Goal: Task Accomplishment & Management: Manage account settings

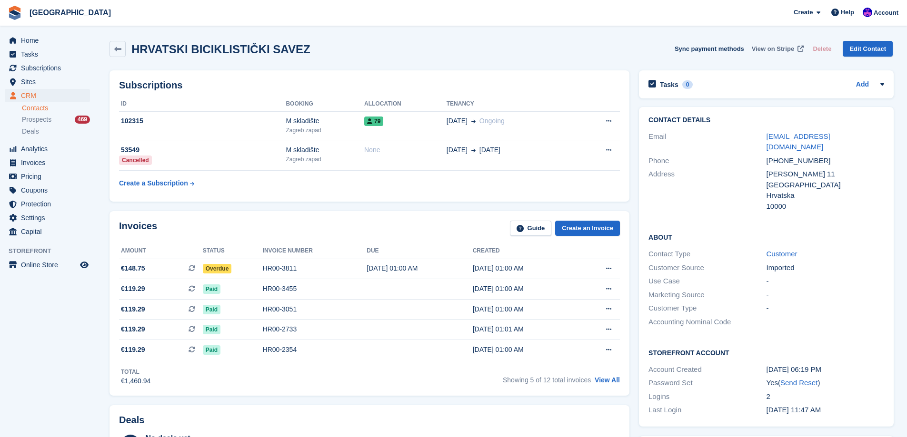
click at [779, 51] on span "View on Stripe" at bounding box center [773, 49] width 42 height 10
click at [339, 268] on div "HR00-3811" at bounding box center [315, 269] width 104 height 10
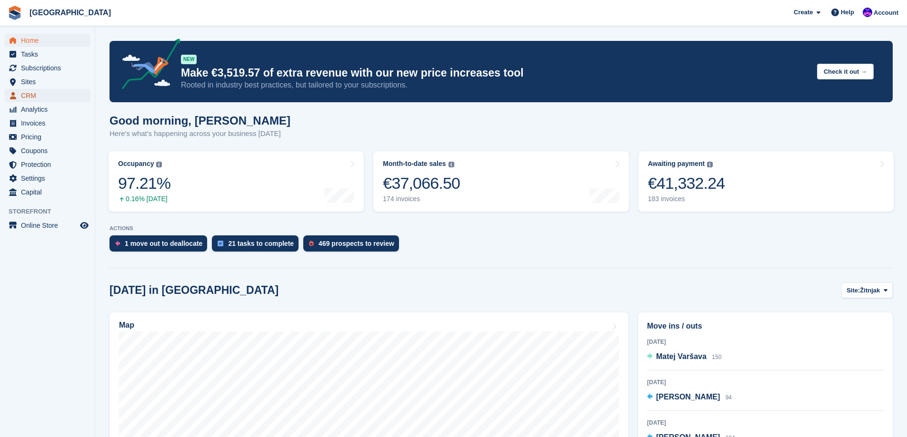
click at [43, 96] on span "CRM" at bounding box center [49, 95] width 57 height 13
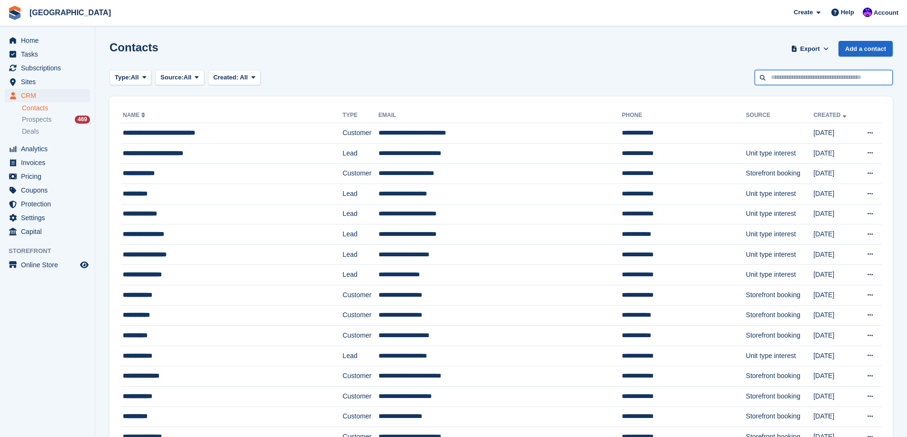
click at [806, 82] on input "text" at bounding box center [823, 78] width 138 height 16
type input "****"
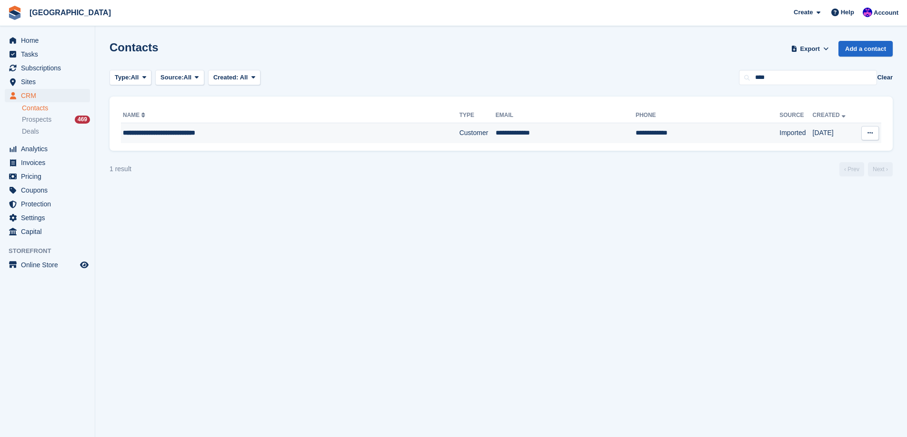
click at [389, 141] on td "**********" at bounding box center [290, 133] width 338 height 20
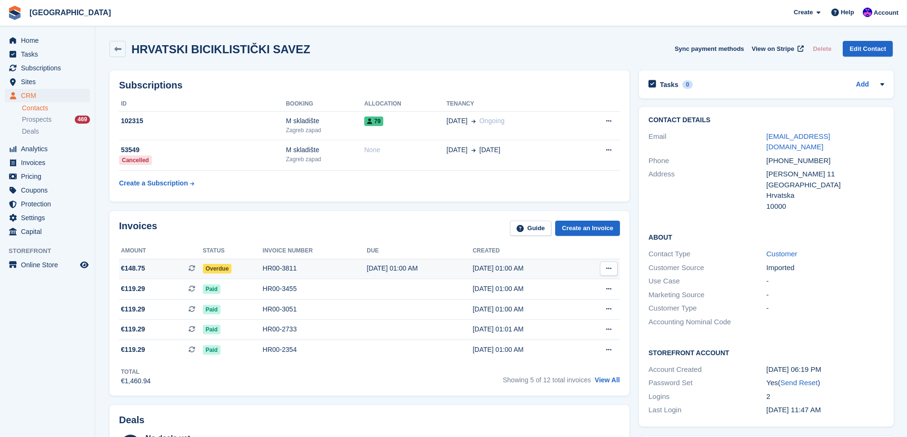
click at [325, 267] on div "HR00-3811" at bounding box center [315, 269] width 104 height 10
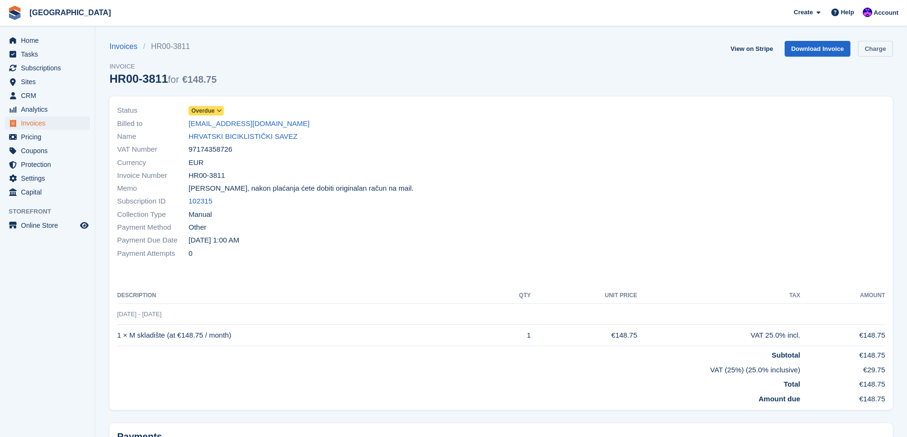
click at [884, 48] on link "Charge" at bounding box center [875, 49] width 35 height 16
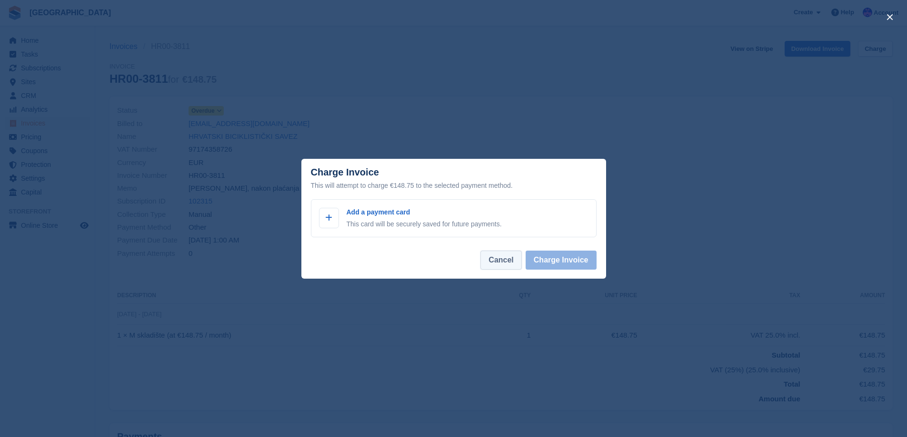
click at [504, 257] on button "Cancel" at bounding box center [500, 260] width 41 height 19
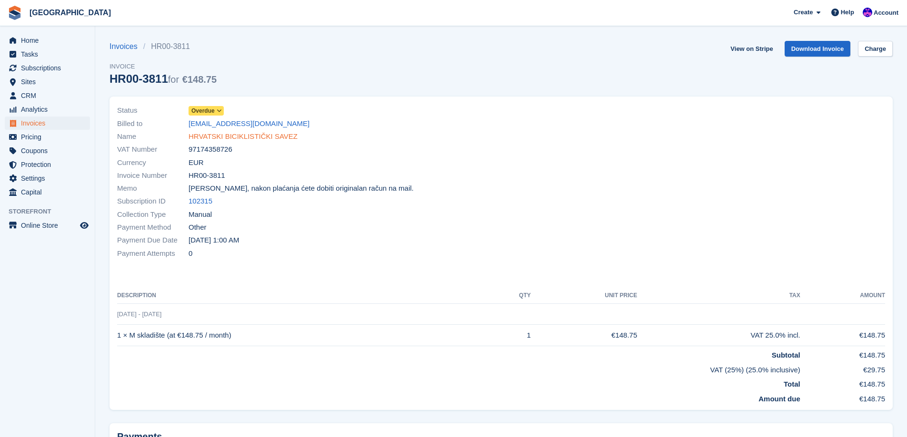
click at [238, 135] on link "HRVATSKI BICIKLISTIČKI SAVEZ" at bounding box center [242, 136] width 109 height 11
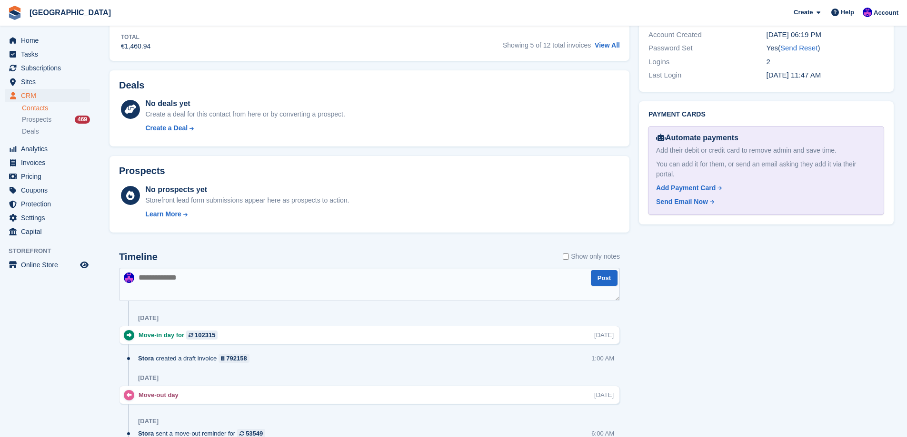
scroll to position [381, 0]
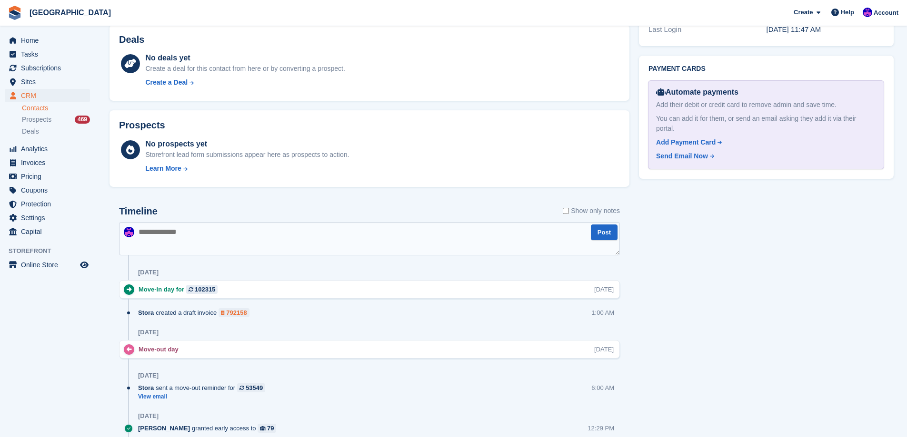
click at [229, 314] on div "792158" at bounding box center [236, 312] width 20 height 9
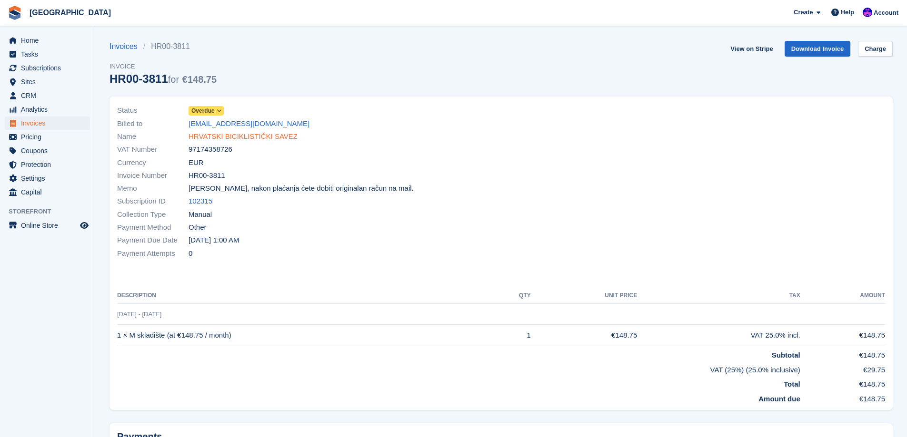
click at [252, 135] on link "HRVATSKI BICIKLISTIČKI SAVEZ" at bounding box center [242, 136] width 109 height 11
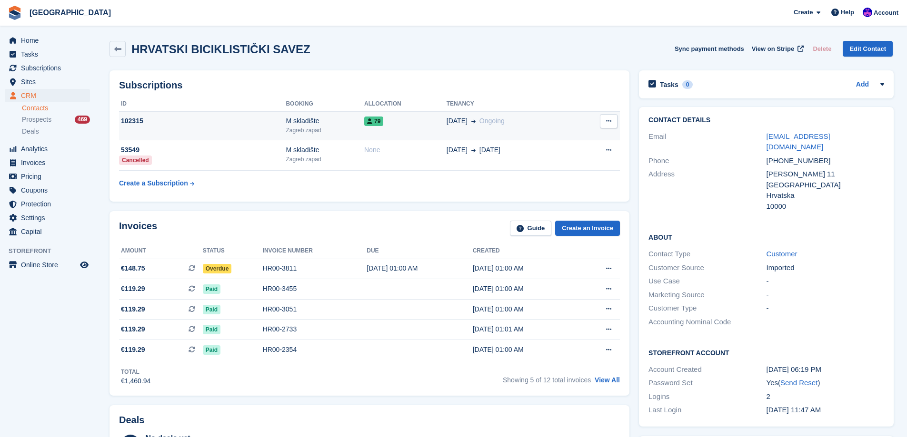
click at [452, 131] on td "[DATE] Ongoing" at bounding box center [510, 125] width 129 height 29
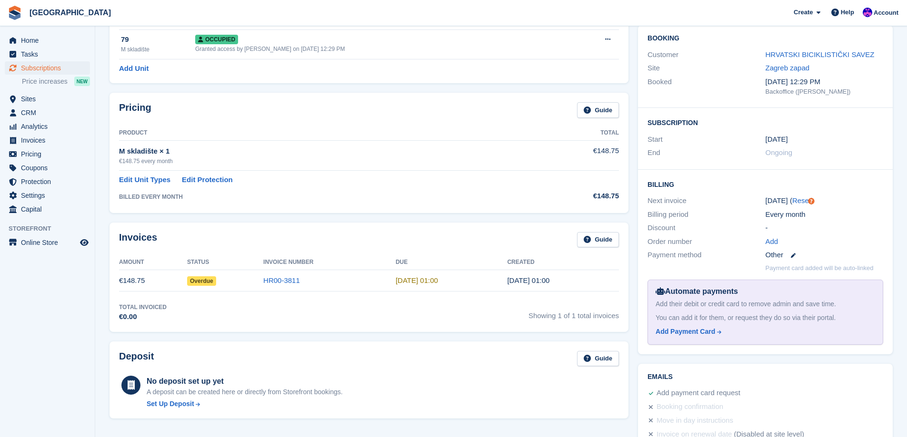
scroll to position [95, 0]
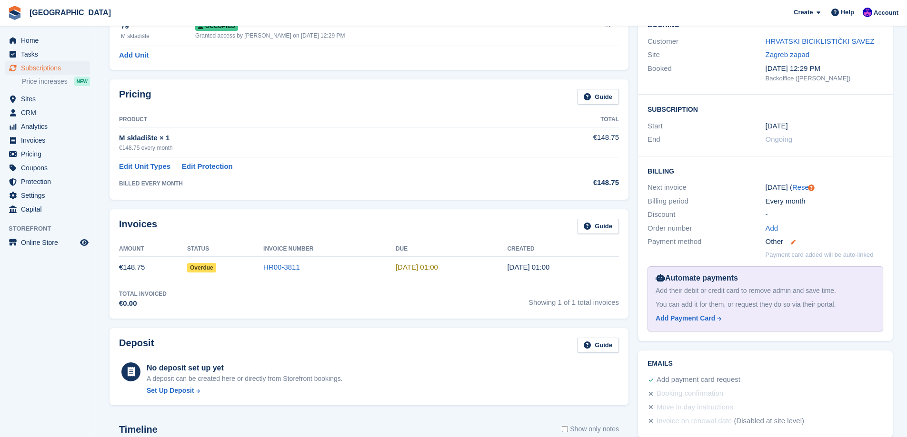
click at [795, 242] on icon at bounding box center [793, 242] width 5 height 5
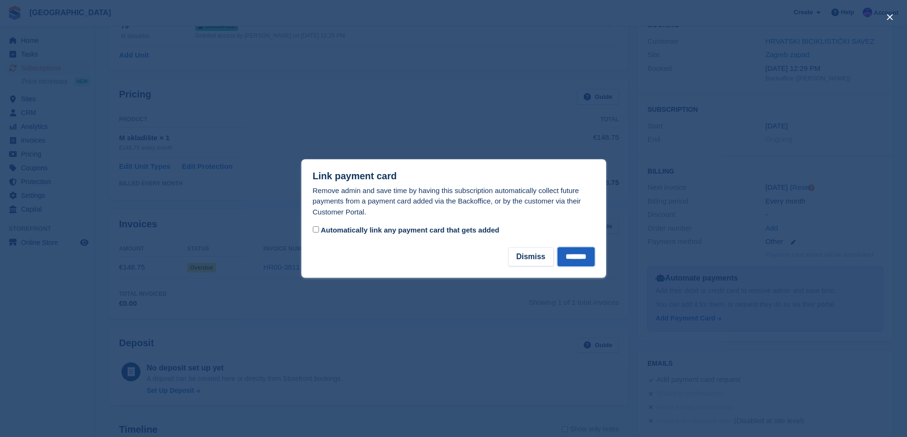
click at [575, 259] on input "*******" at bounding box center [575, 256] width 37 height 19
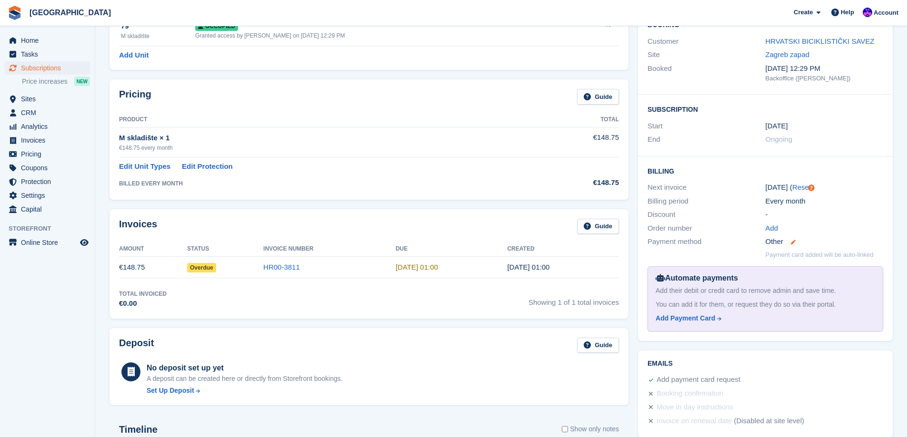
click at [795, 241] on icon at bounding box center [793, 242] width 5 height 5
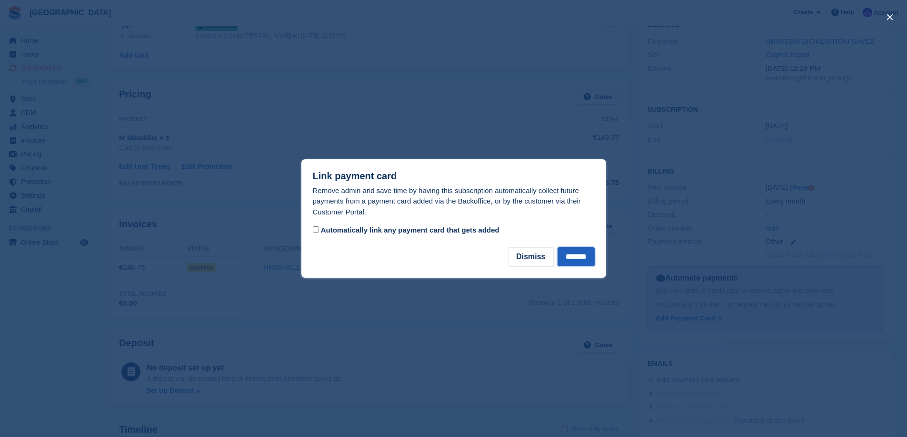
click at [583, 257] on input "*******" at bounding box center [575, 256] width 37 height 19
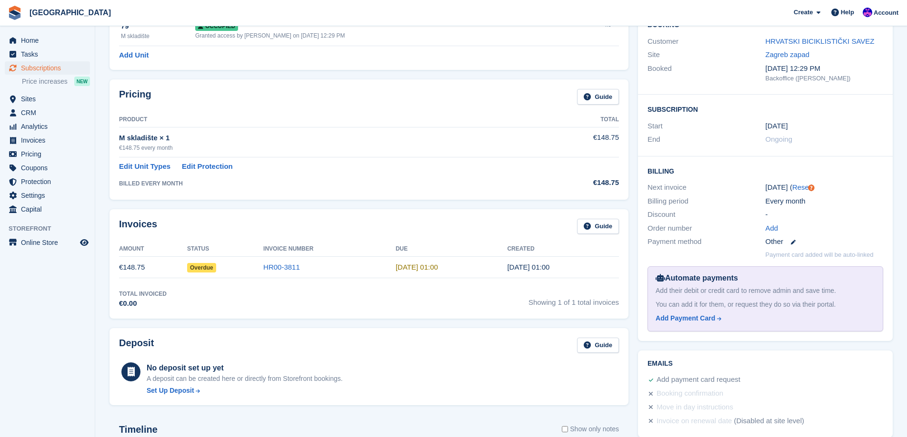
scroll to position [0, 0]
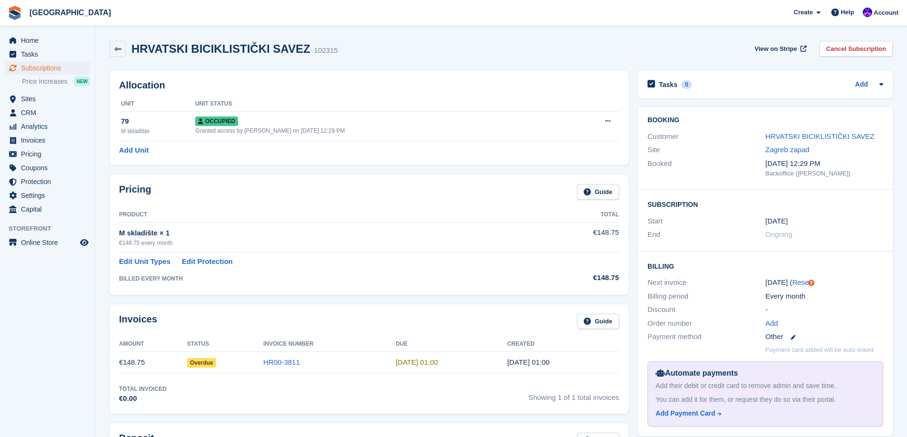
click at [834, 141] on div "HRVATSKI BICIKLISTIČKI SAVEZ" at bounding box center [824, 136] width 118 height 11
click at [839, 140] on link "HRVATSKI BICIKLISTIČKI SAVEZ" at bounding box center [819, 136] width 109 height 8
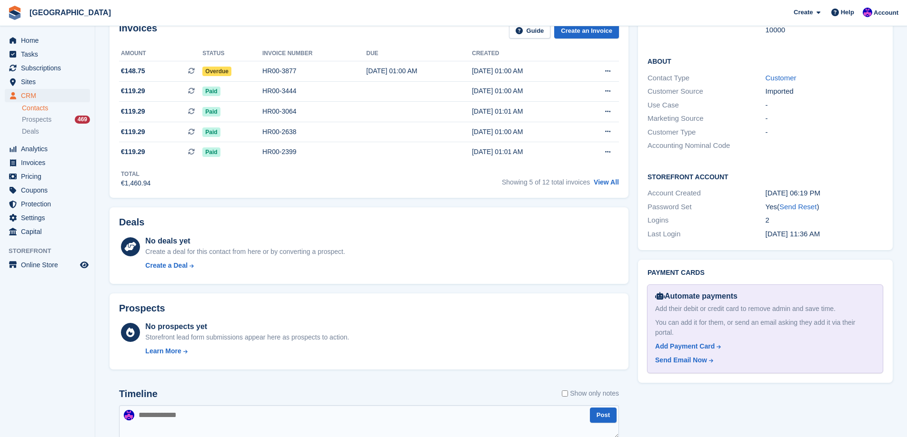
scroll to position [190, 0]
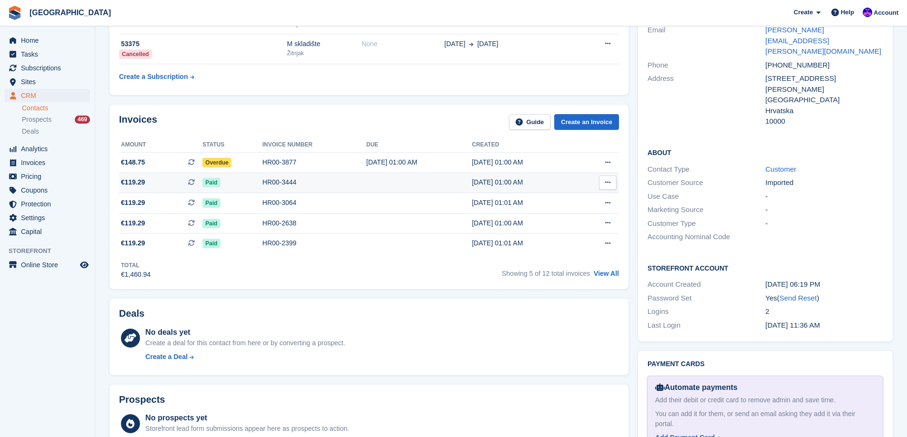
click at [305, 186] on div "HR00-3444" at bounding box center [314, 183] width 104 height 10
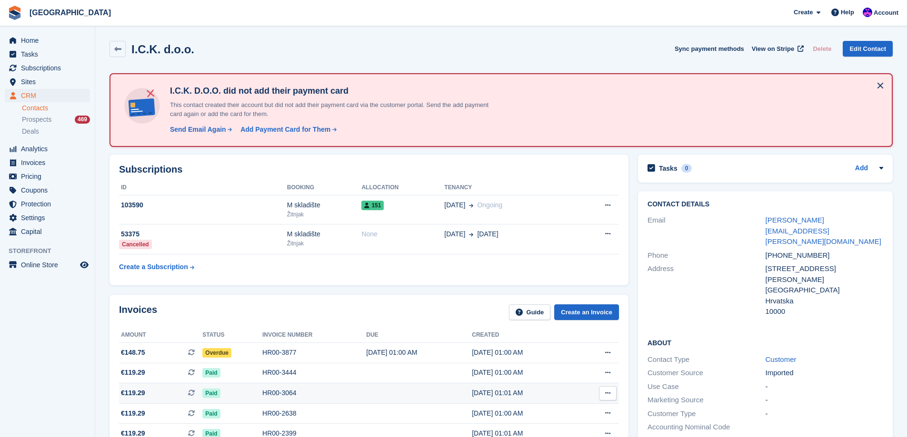
click at [267, 393] on div "HR00-3064" at bounding box center [314, 393] width 104 height 10
click at [785, 45] on span "View on Stripe" at bounding box center [773, 49] width 42 height 10
click at [41, 94] on span "CRM" at bounding box center [49, 95] width 57 height 13
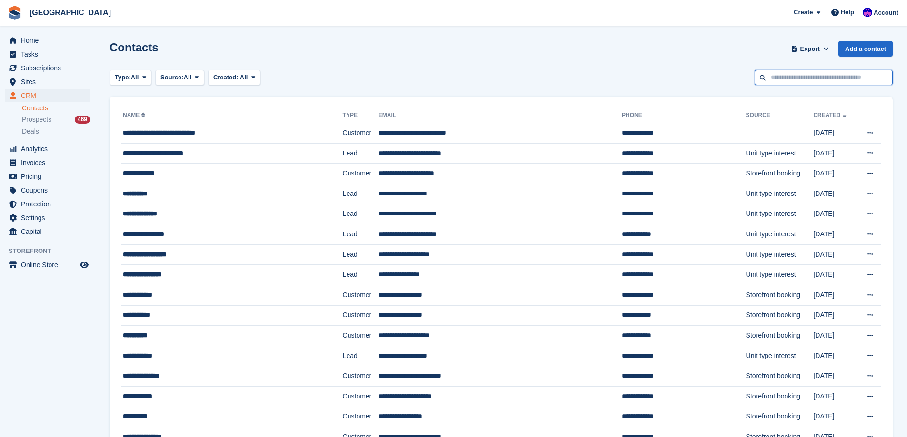
click at [809, 77] on input "text" at bounding box center [823, 78] width 138 height 16
type input "*****"
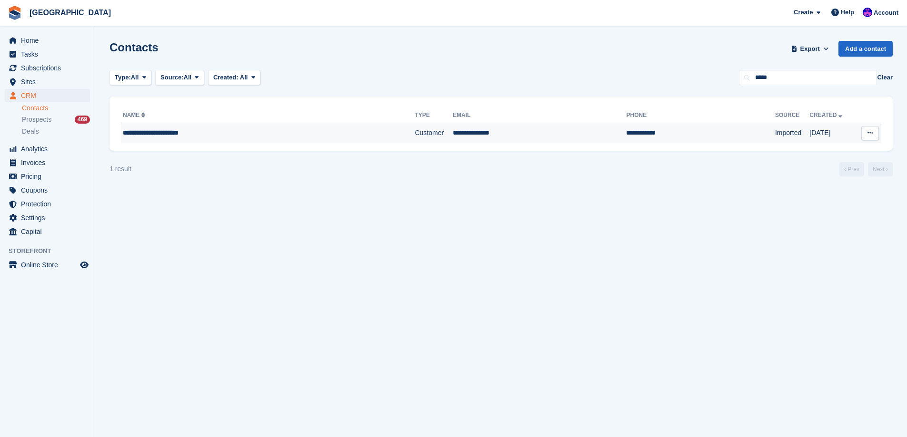
click at [626, 128] on td "**********" at bounding box center [700, 133] width 148 height 20
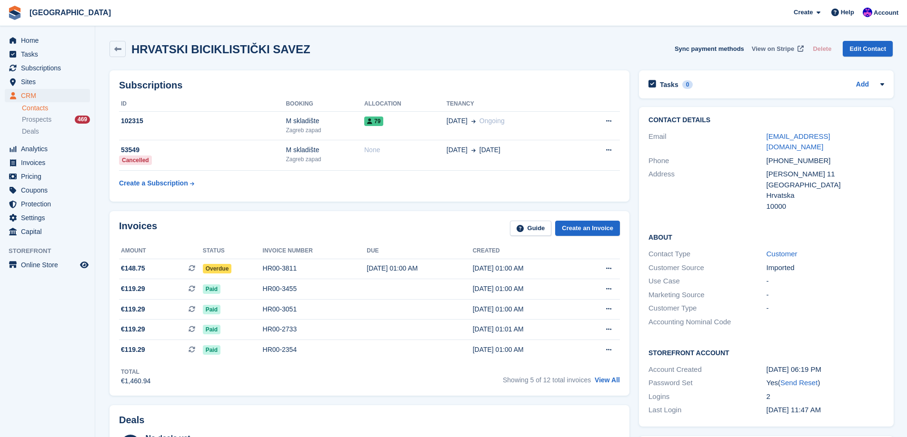
click at [778, 47] on span "View on Stripe" at bounding box center [773, 49] width 42 height 10
drag, startPoint x: 30, startPoint y: 23, endPoint x: 40, endPoint y: 10, distance: 16.1
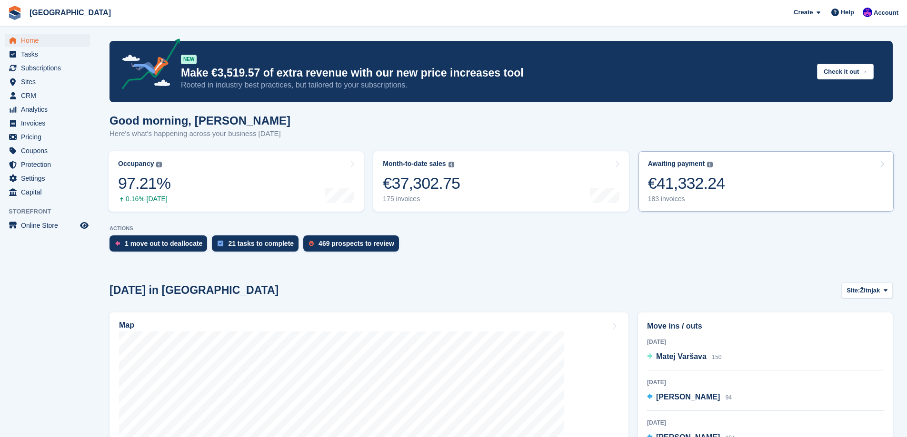
click at [668, 174] on div "€41,332.24" at bounding box center [686, 184] width 77 height 20
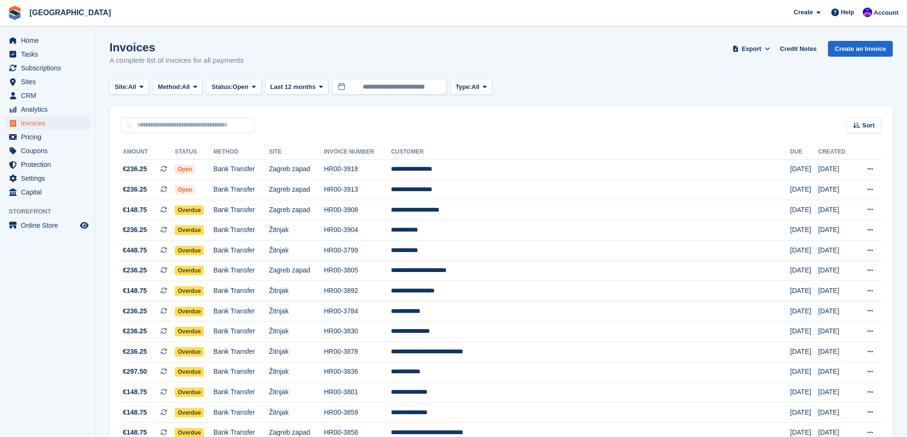
scroll to position [381, 0]
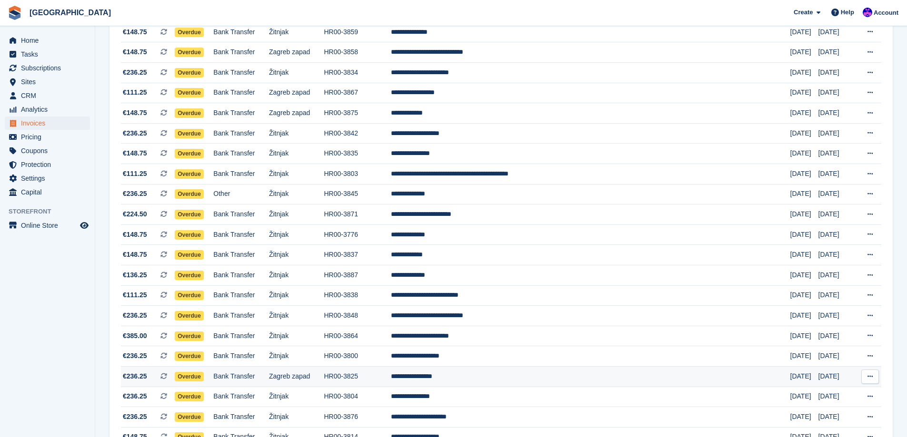
click at [391, 368] on td "HR00-3825" at bounding box center [357, 376] width 67 height 20
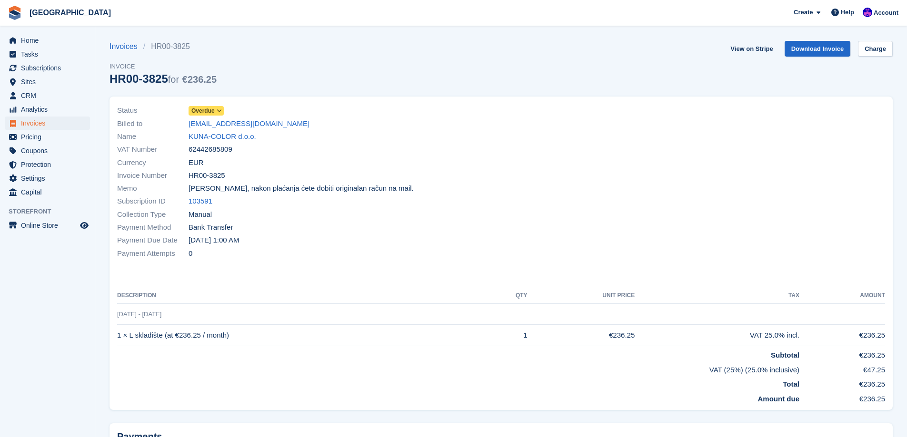
click at [756, 39] on section "Invoices HR00-3825 Invoice HR00-3825 for €236.25 View on Stripe Download Invoic…" at bounding box center [501, 266] width 812 height 532
click at [755, 49] on link "View on Stripe" at bounding box center [751, 49] width 50 height 16
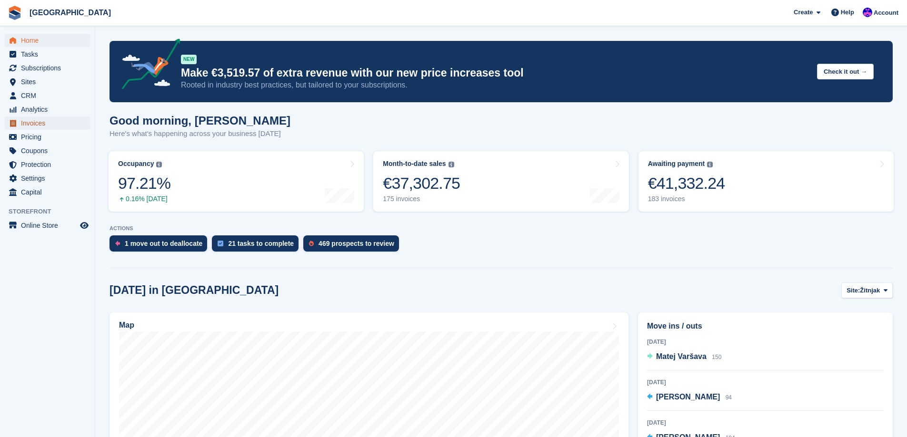
click at [45, 127] on span "Invoices" at bounding box center [49, 123] width 57 height 13
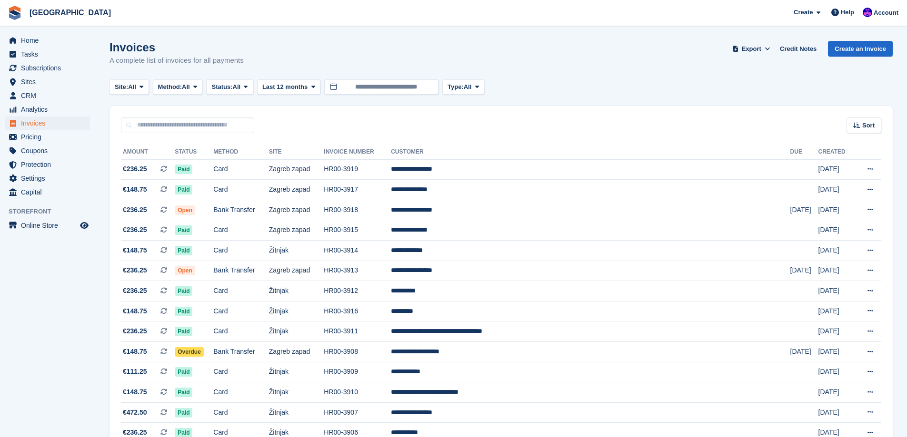
click at [220, 117] on div "Sort Sort by Date created Created (oldest first) Created (newest first)" at bounding box center [500, 119] width 783 height 27
click at [218, 120] on input "text" at bounding box center [187, 126] width 133 height 16
type input "******"
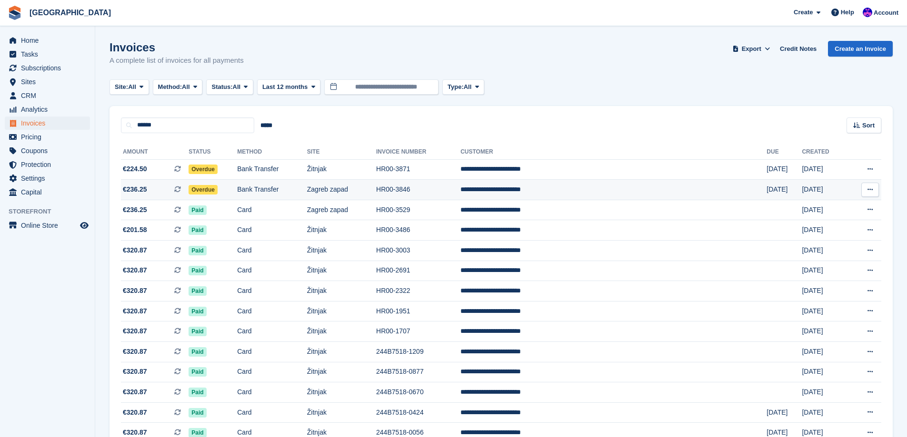
click at [307, 192] on td "Bank Transfer" at bounding box center [272, 190] width 70 height 20
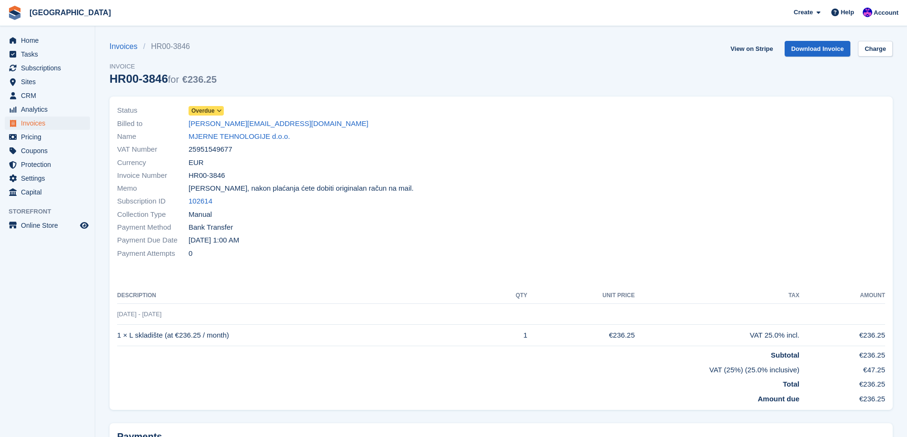
click at [211, 108] on span "Overdue" at bounding box center [202, 111] width 23 height 9
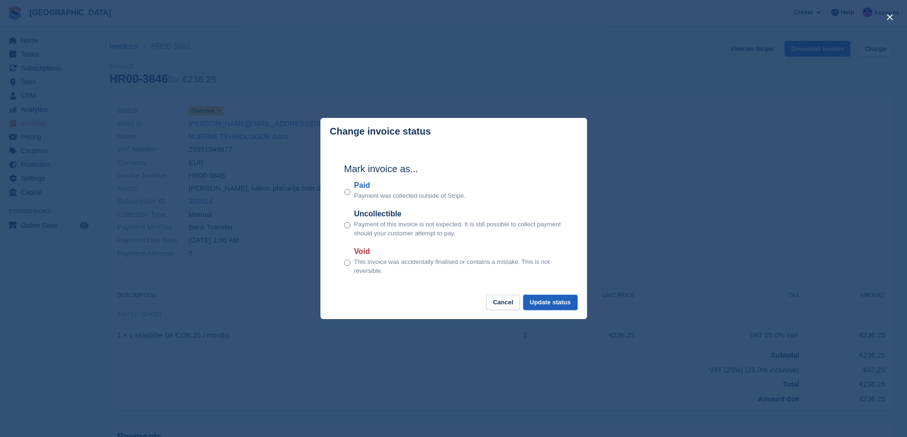
click at [558, 304] on button "Update status" at bounding box center [550, 303] width 54 height 16
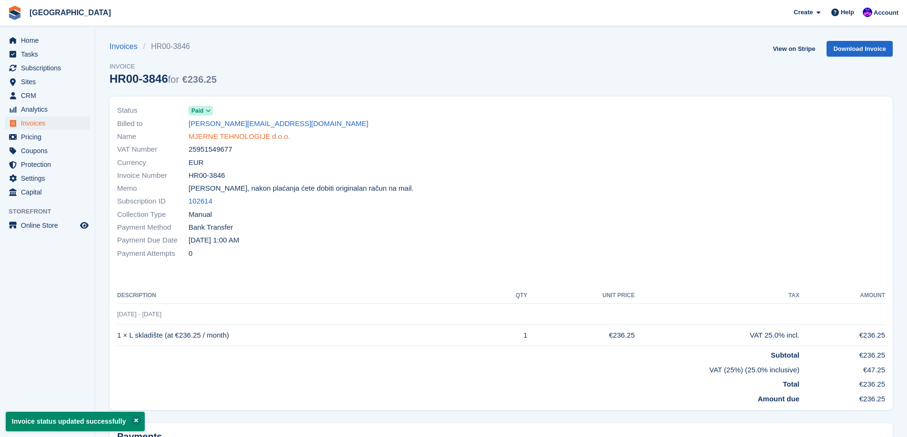
click at [220, 136] on link "MJERNE TEHNOLOGIJE d.o.o." at bounding box center [238, 136] width 101 height 11
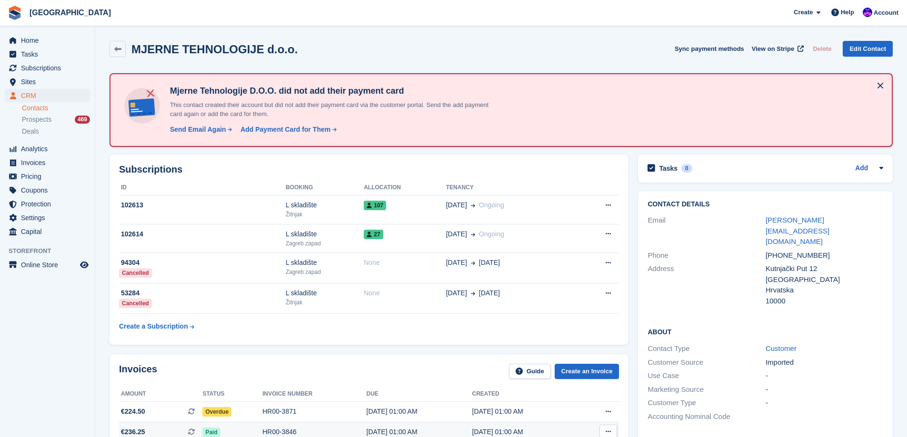
scroll to position [48, 0]
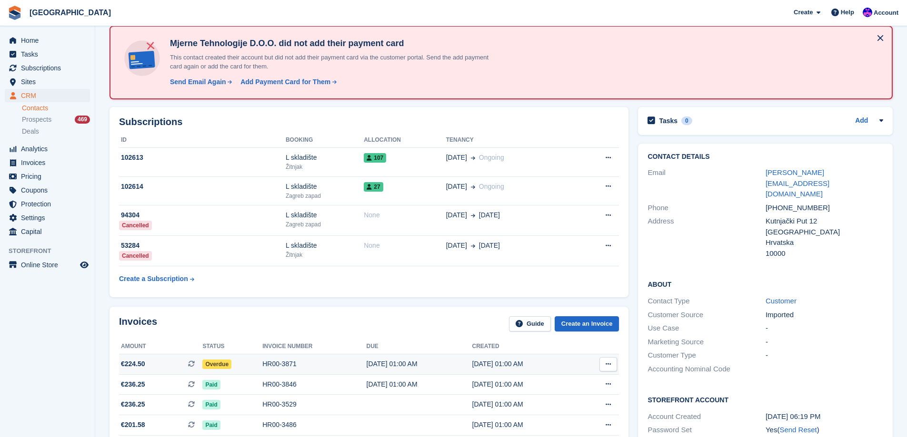
click at [336, 366] on div "HR00-3871" at bounding box center [314, 364] width 104 height 10
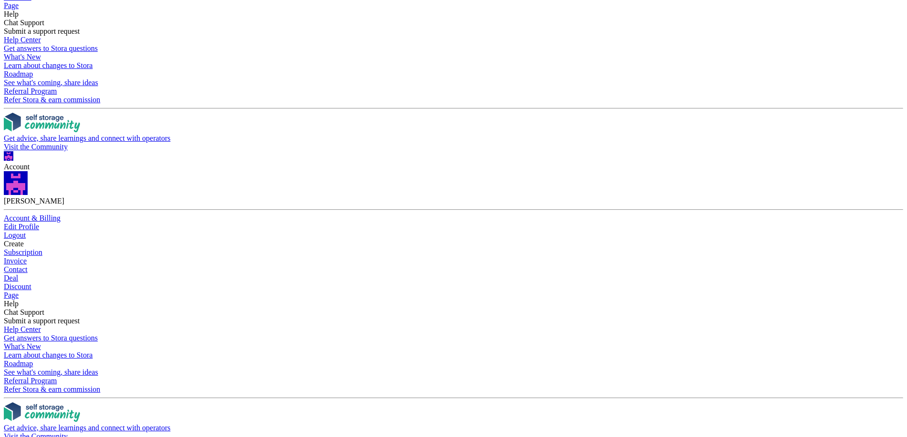
scroll to position [190, 0]
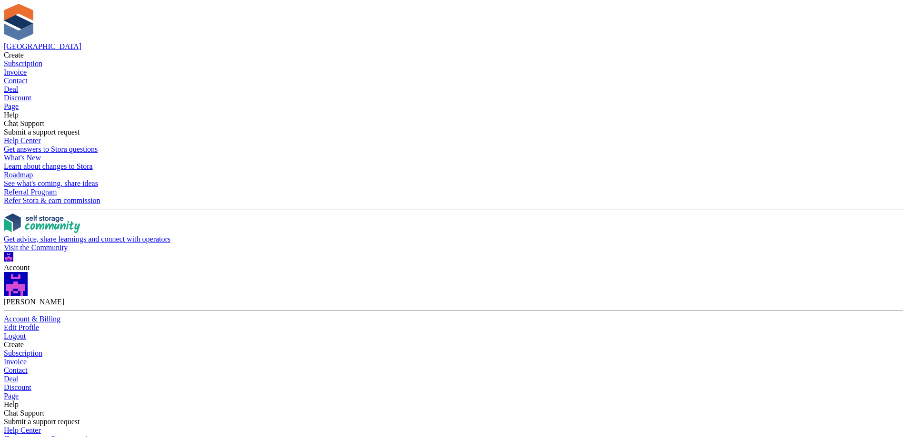
type input "**********"
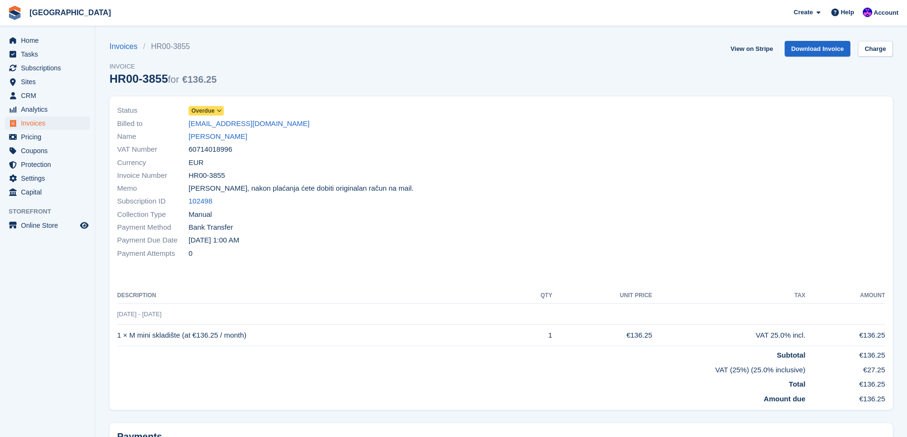
click at [222, 106] on link "Overdue" at bounding box center [205, 110] width 35 height 11
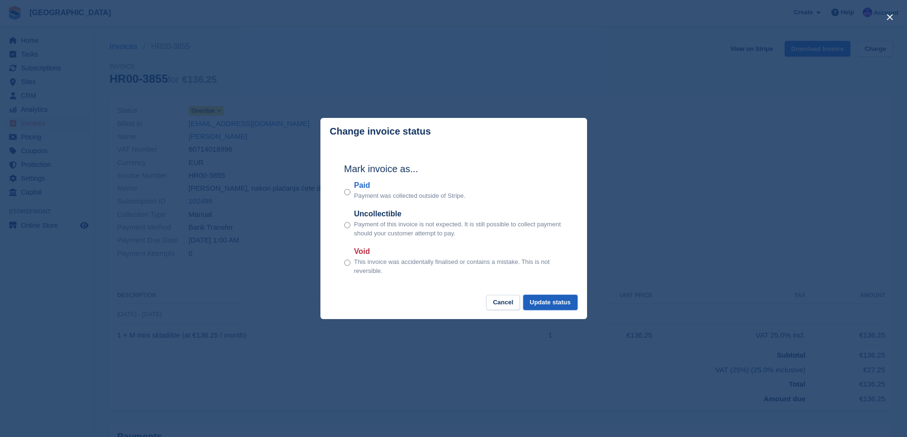
click at [546, 297] on button "Update status" at bounding box center [550, 303] width 54 height 16
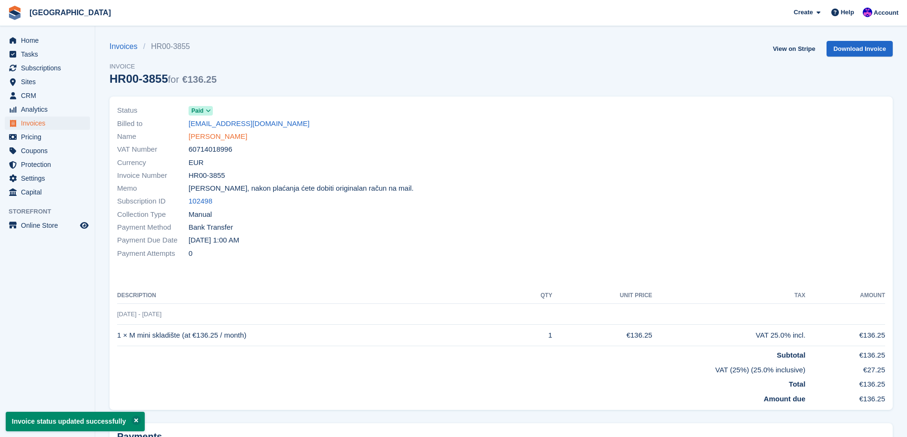
click at [217, 137] on link "Nikola Sokač" at bounding box center [217, 136] width 59 height 11
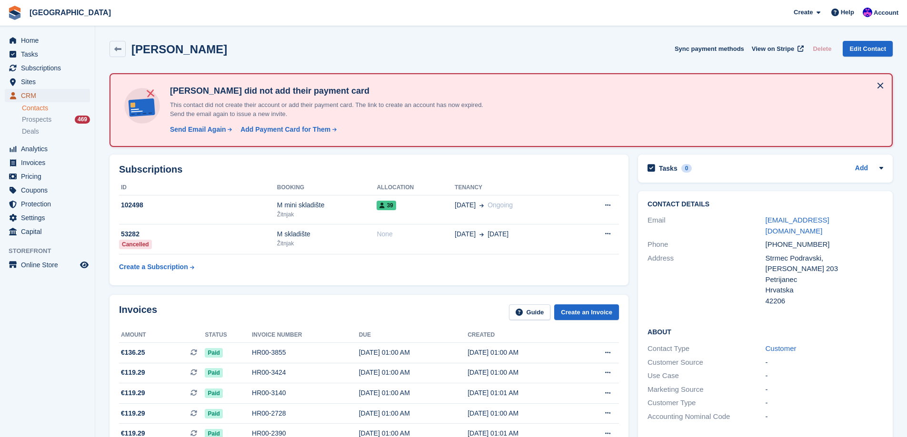
click at [54, 98] on span "CRM" at bounding box center [49, 95] width 57 height 13
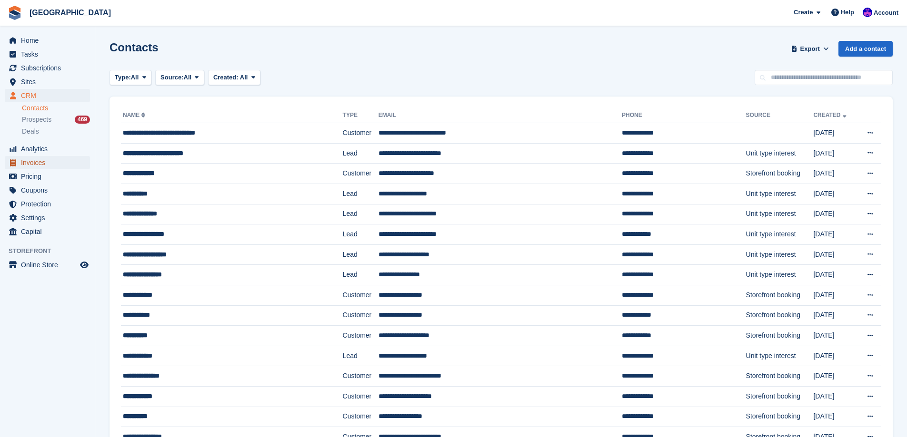
click at [40, 165] on span "Invoices" at bounding box center [49, 162] width 57 height 13
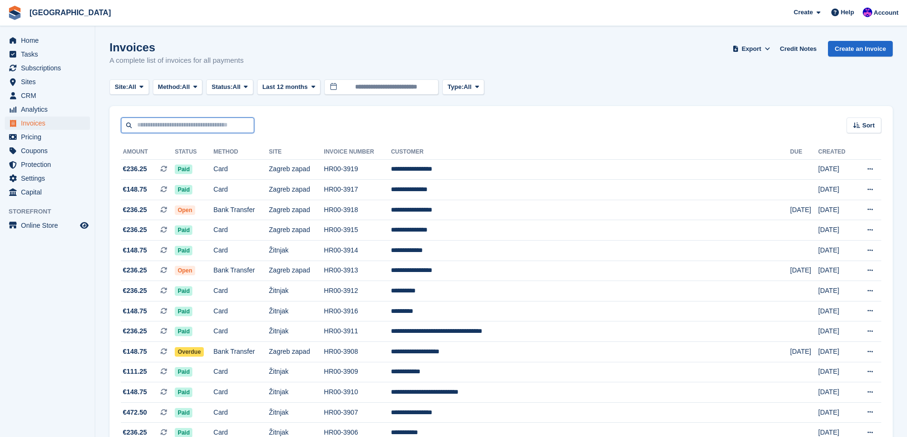
click at [165, 121] on input "text" at bounding box center [187, 126] width 133 height 16
type input "**********"
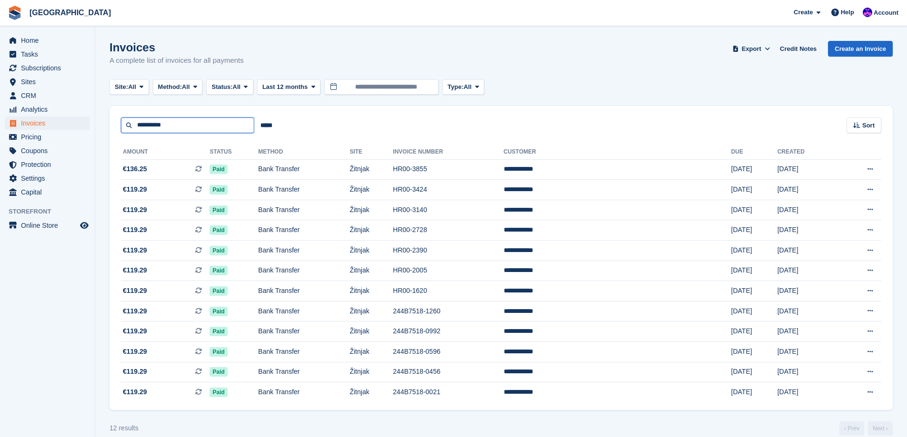
click at [176, 122] on input "**********" at bounding box center [187, 126] width 133 height 16
type input "**********"
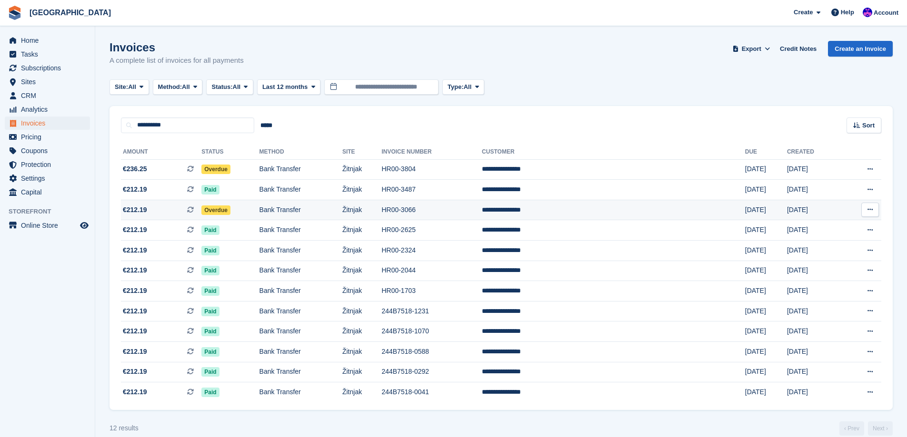
click at [230, 203] on td "Overdue" at bounding box center [230, 210] width 58 height 20
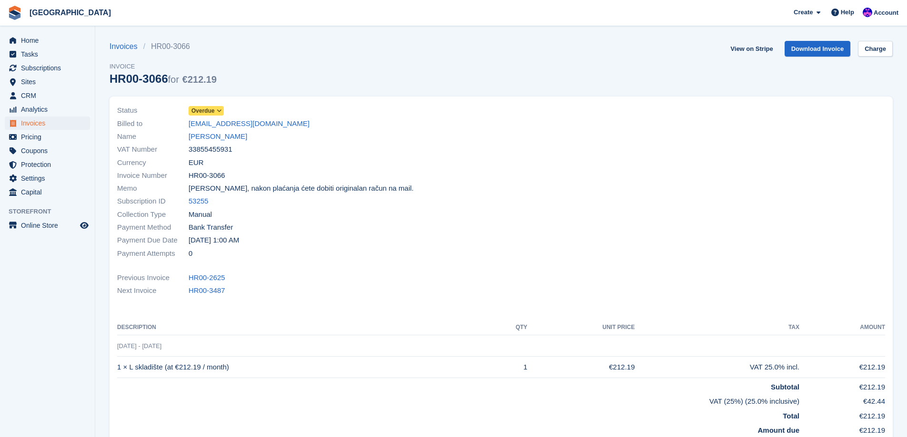
click at [212, 111] on span "Overdue" at bounding box center [202, 111] width 23 height 9
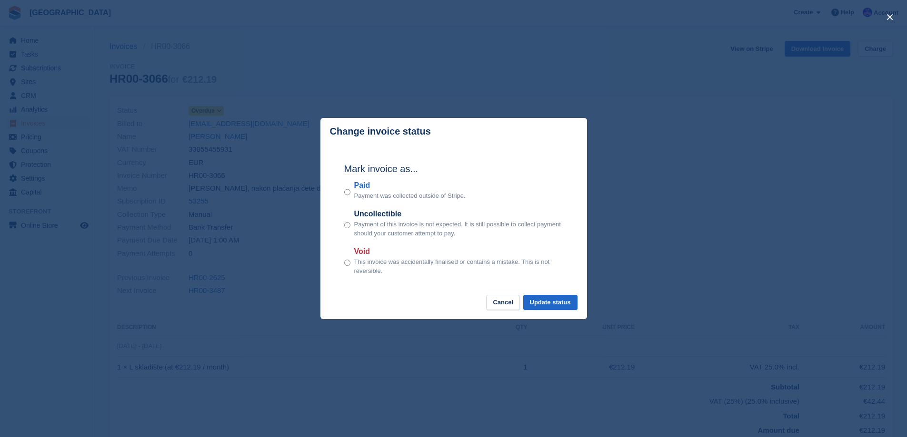
click at [351, 191] on div "Paid Payment was collected outside of Stripe." at bounding box center [453, 190] width 219 height 21
click at [550, 299] on button "Update status" at bounding box center [550, 303] width 54 height 16
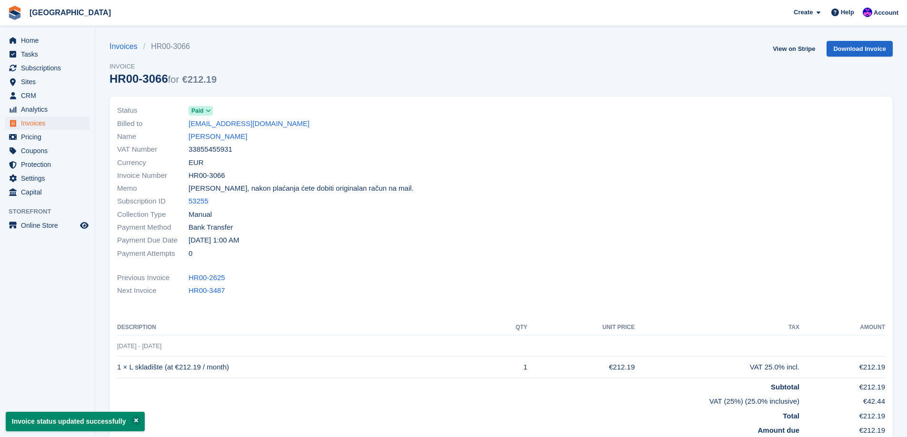
click at [321, 119] on div "Billed to [EMAIL_ADDRESS][DOMAIN_NAME]" at bounding box center [306, 123] width 378 height 13
click at [231, 139] on link "[PERSON_NAME]" at bounding box center [217, 136] width 59 height 11
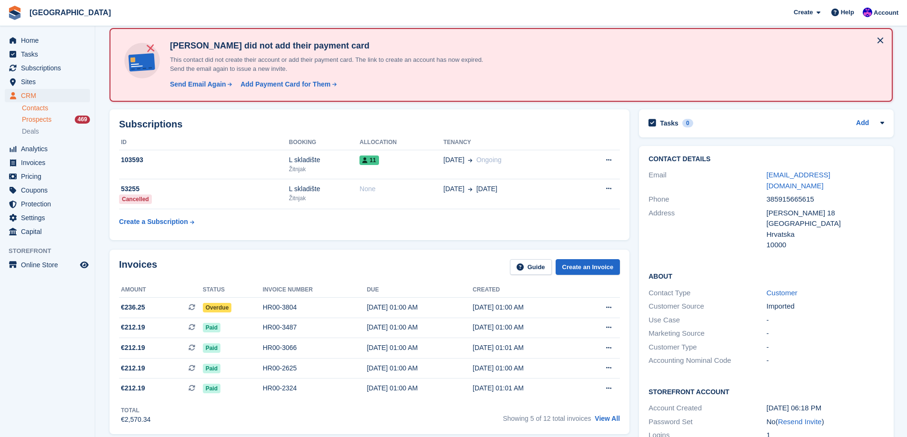
scroll to position [95, 0]
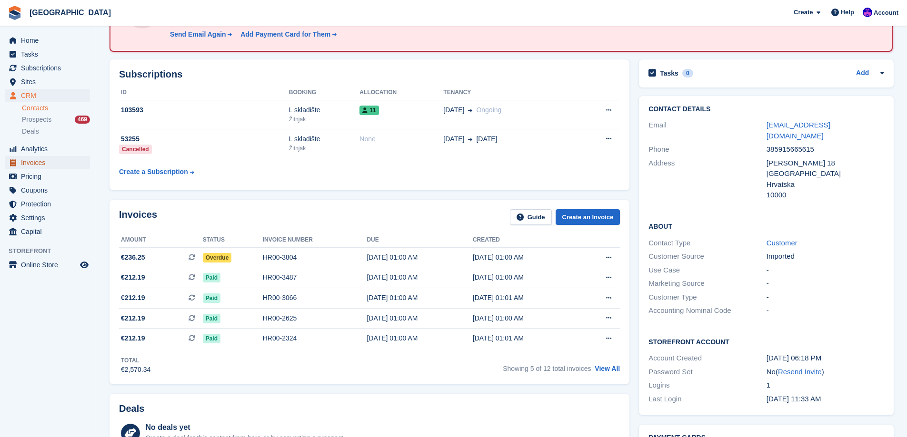
click at [40, 166] on span "Invoices" at bounding box center [49, 162] width 57 height 13
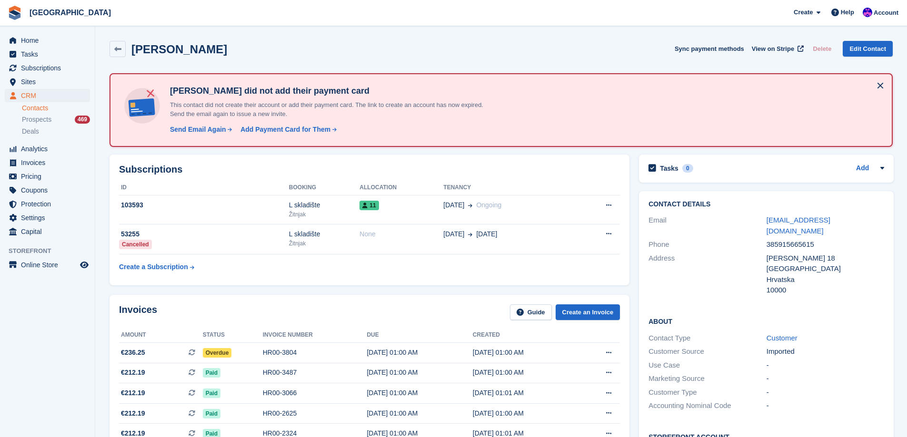
scroll to position [95, 0]
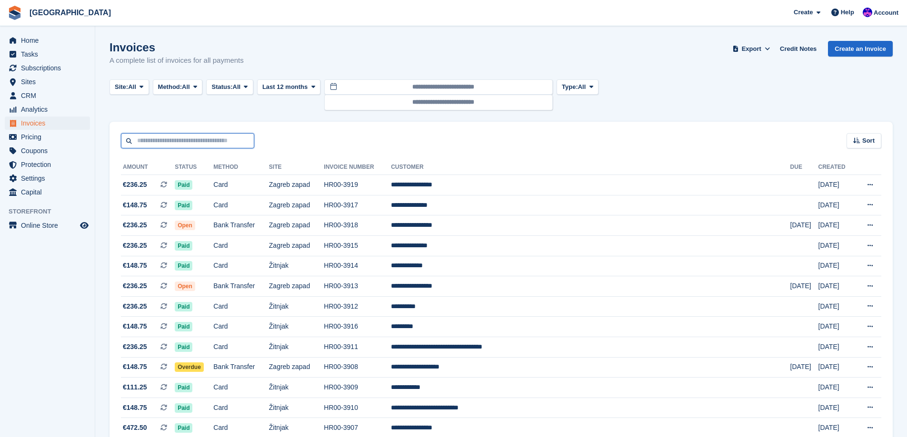
click at [188, 143] on input "text" at bounding box center [187, 141] width 133 height 16
type input "*****"
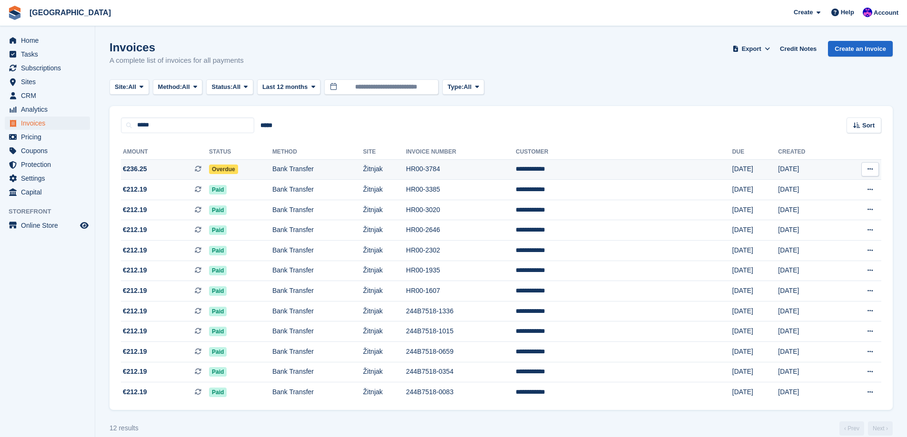
click at [230, 166] on span "Overdue" at bounding box center [223, 170] width 29 height 10
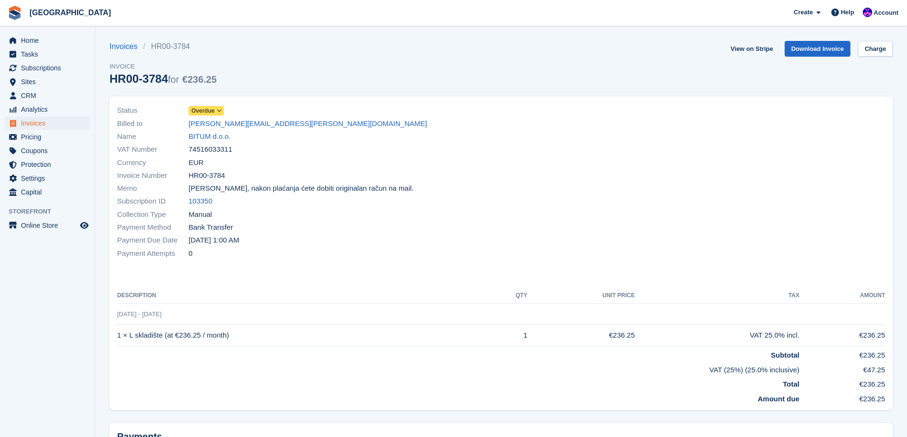
click at [207, 100] on div "Status Overdue Billed to [PERSON_NAME][EMAIL_ADDRESS][PERSON_NAME][DOMAIN_NAME]…" at bounding box center [306, 182] width 390 height 167
click at [210, 106] on span "Overdue" at bounding box center [205, 111] width 35 height 10
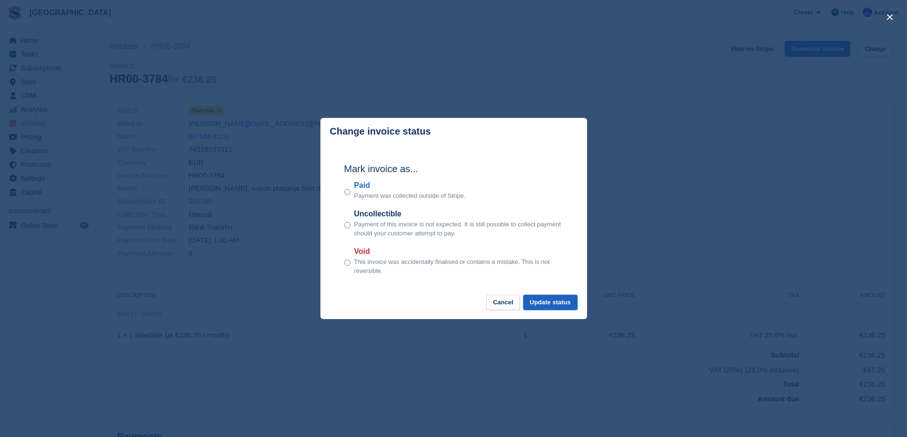
click at [548, 300] on button "Update status" at bounding box center [550, 303] width 54 height 16
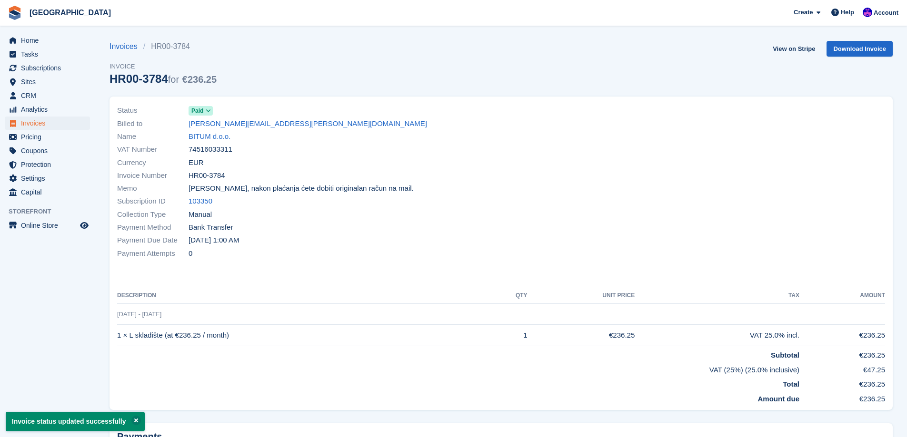
click at [224, 135] on link "BITUM d.o.o." at bounding box center [209, 136] width 42 height 11
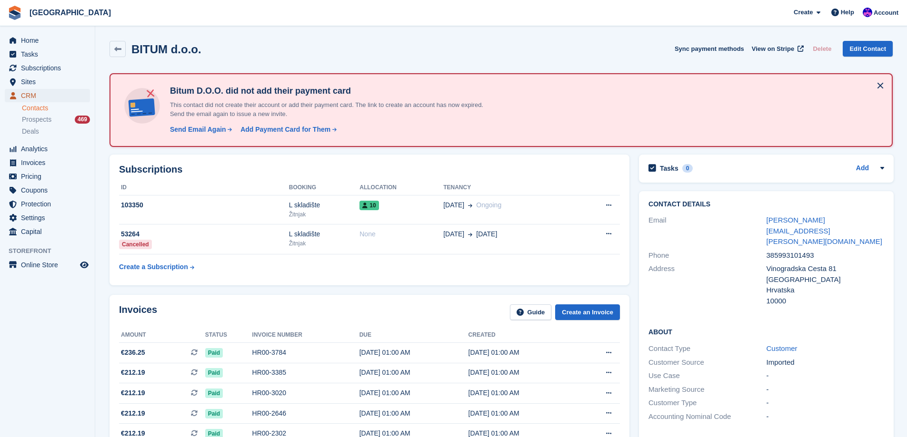
click at [36, 94] on span "CRM" at bounding box center [49, 95] width 57 height 13
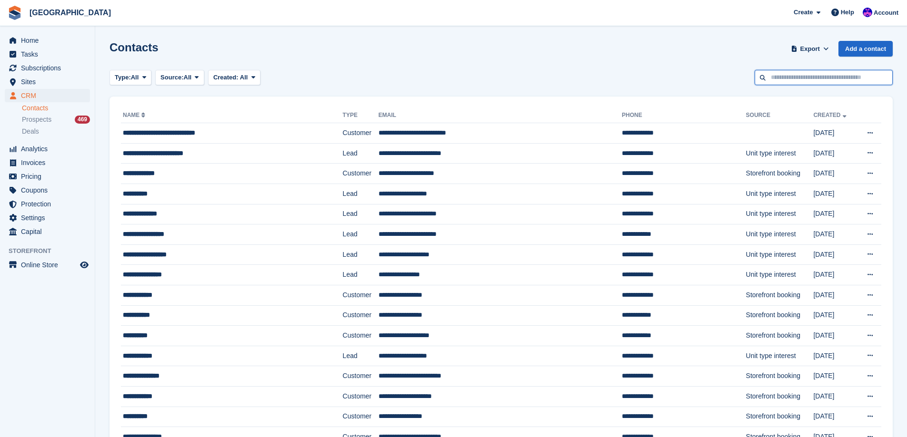
click at [795, 75] on input "text" at bounding box center [823, 78] width 138 height 16
type input "*****"
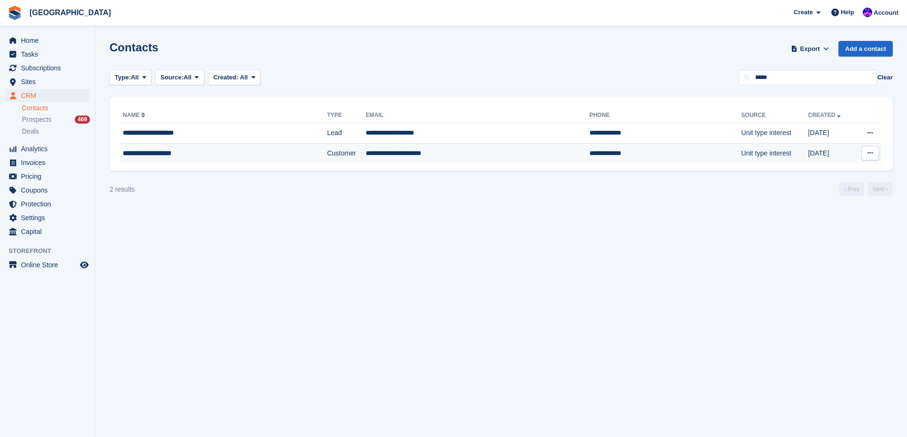
click at [337, 148] on td "Customer" at bounding box center [346, 153] width 39 height 20
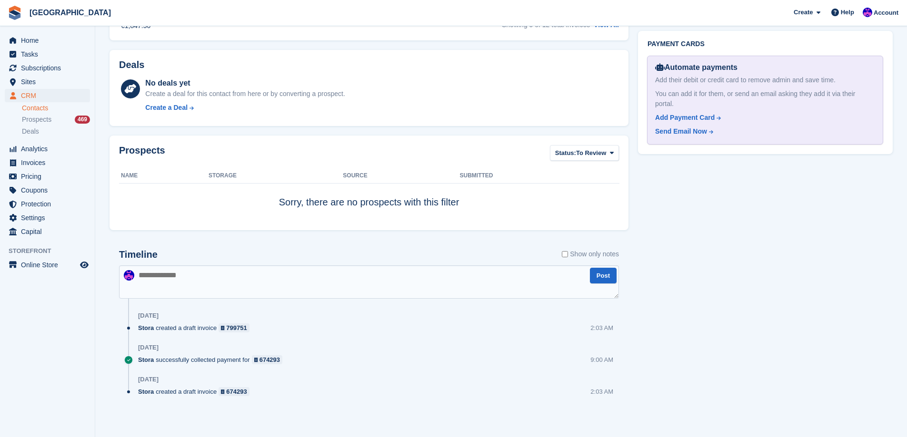
scroll to position [510, 0]
click at [228, 285] on textarea at bounding box center [369, 281] width 500 height 33
type textarea "**********"
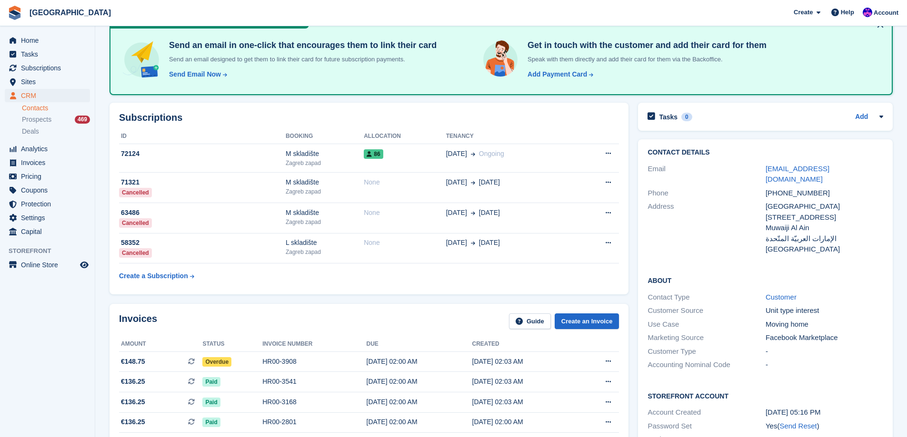
scroll to position [0, 0]
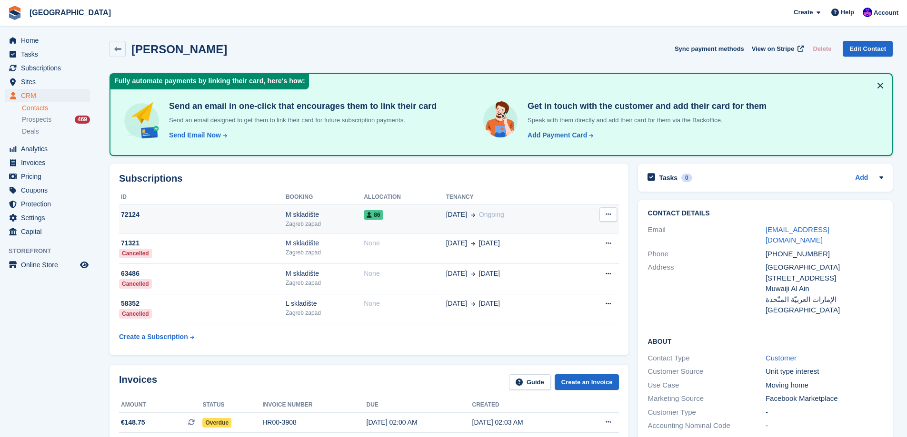
click at [455, 218] on span "03 Mar" at bounding box center [456, 215] width 21 height 10
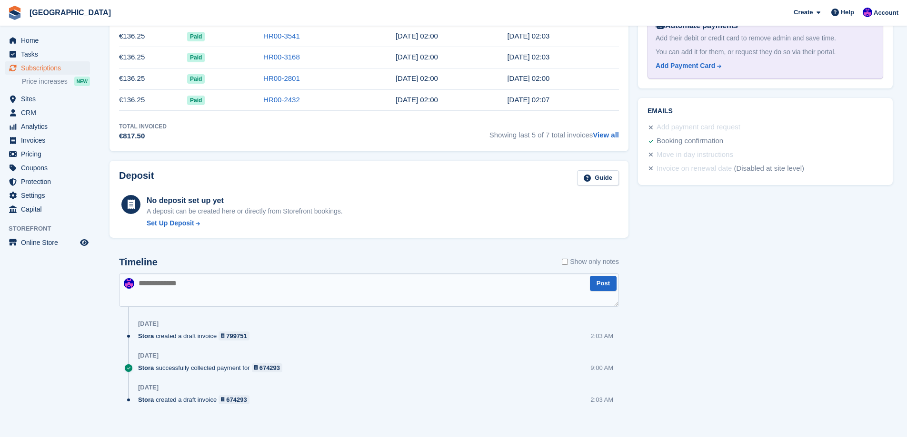
scroll to position [356, 0]
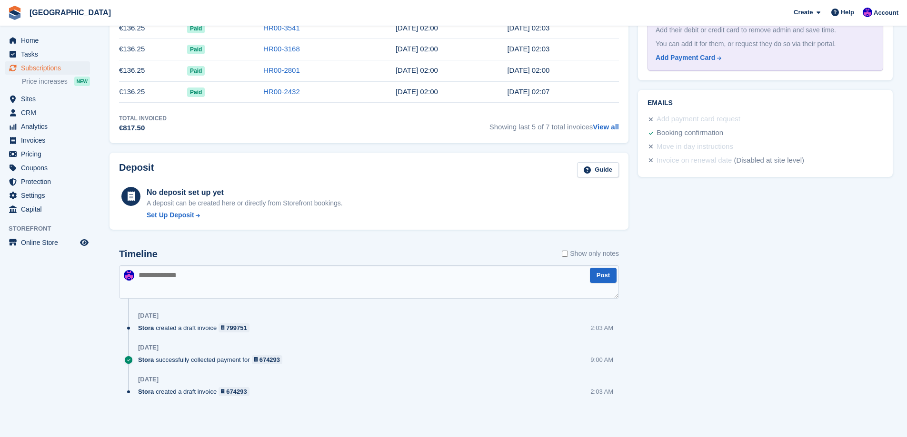
click at [279, 278] on textarea at bounding box center [369, 282] width 500 height 33
paste textarea "**********"
type textarea "**********"
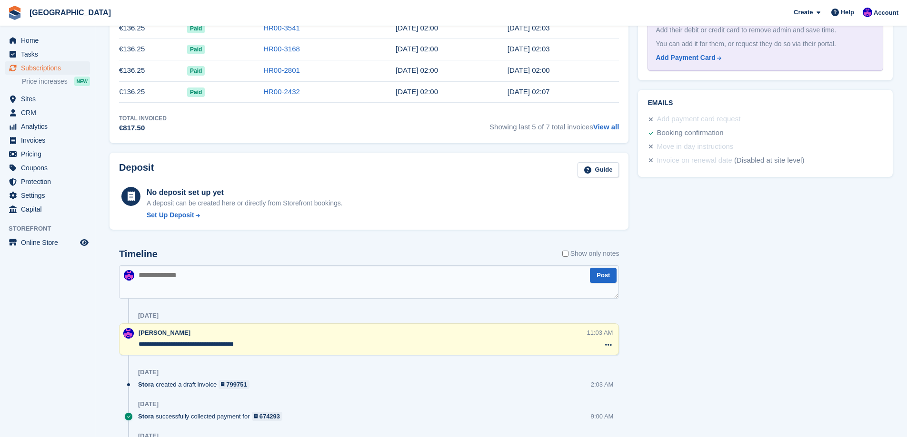
click at [768, 336] on div "Tasks 0 Add No tasks related to Subscription #72124 Booking Customer [PERSON_NA…" at bounding box center [765, 98] width 264 height 776
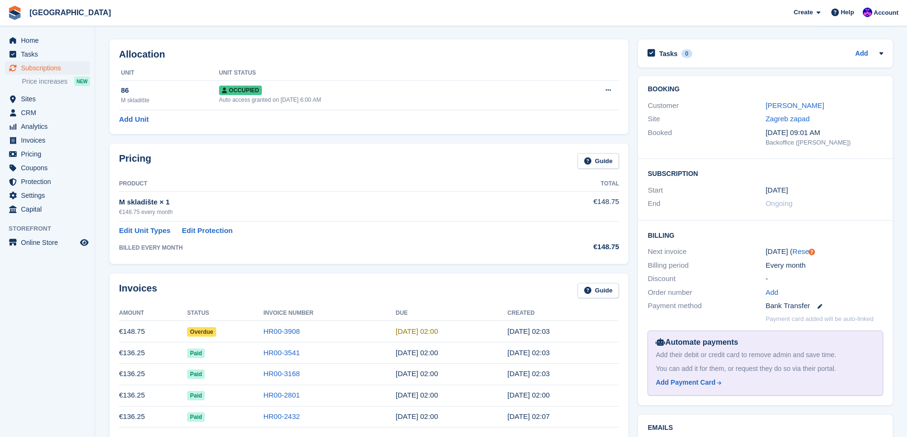
scroll to position [0, 0]
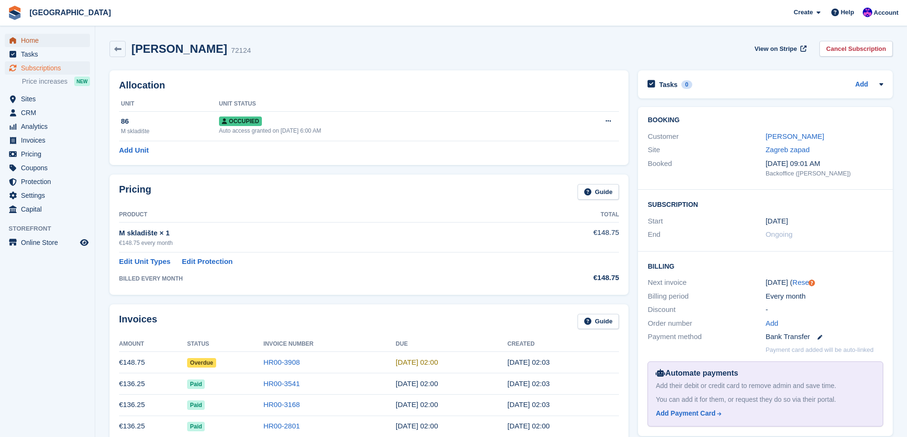
click at [35, 46] on span "Home" at bounding box center [49, 40] width 57 height 13
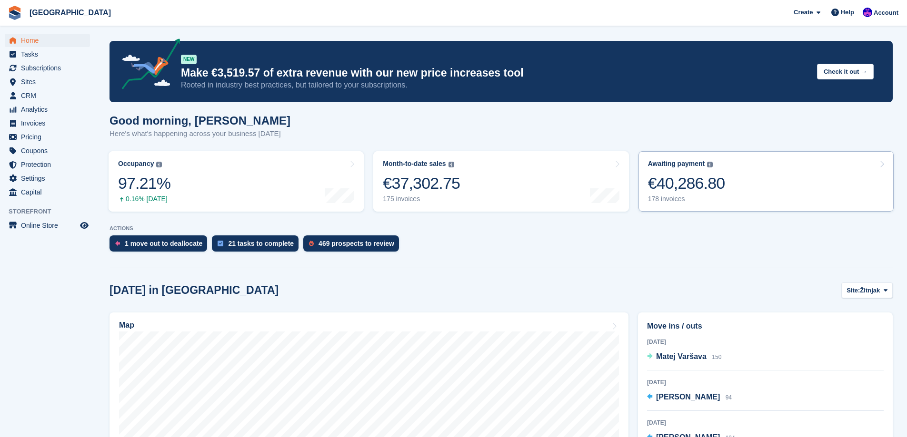
click at [726, 199] on link "Awaiting payment The total outstanding balance on all open invoices. €40,286.80…" at bounding box center [765, 181] width 255 height 60
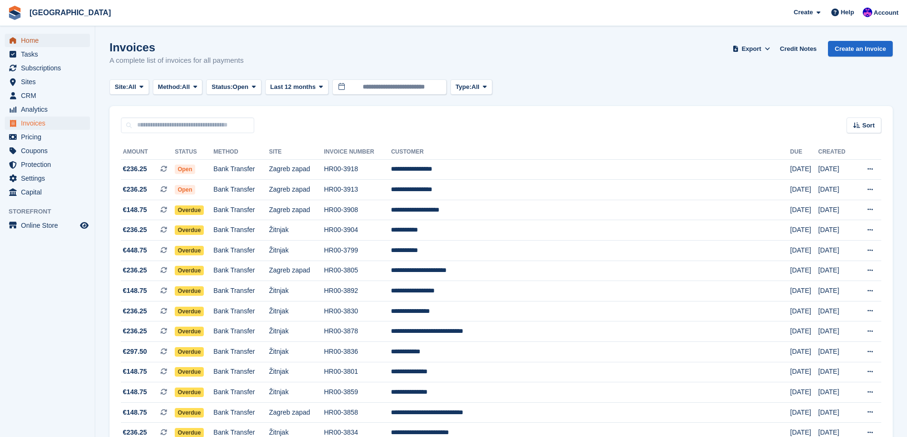
click at [41, 35] on span "Home" at bounding box center [49, 40] width 57 height 13
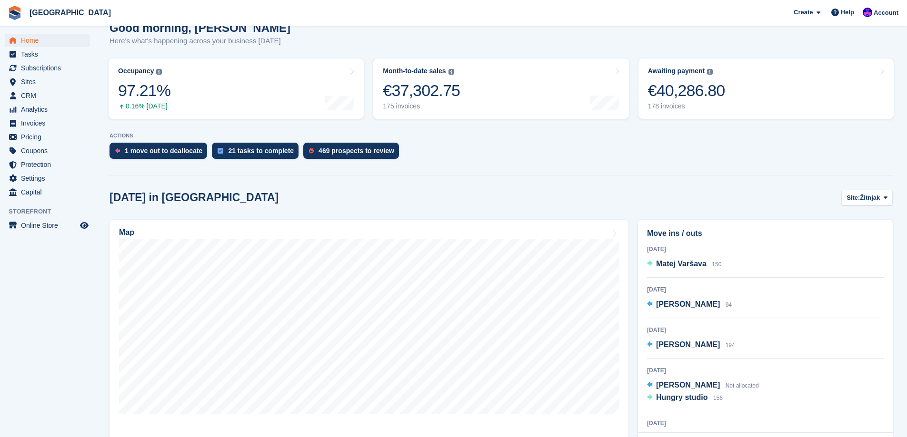
scroll to position [95, 0]
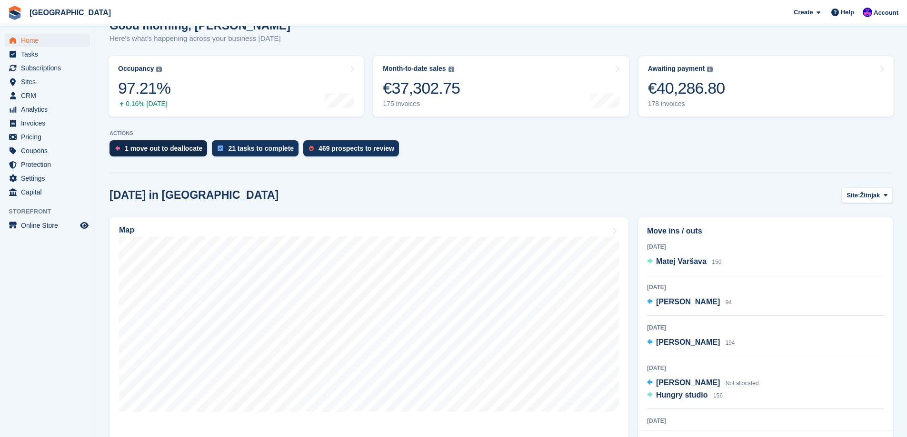
click at [194, 154] on div "1 move out to deallocate" at bounding box center [158, 148] width 98 height 16
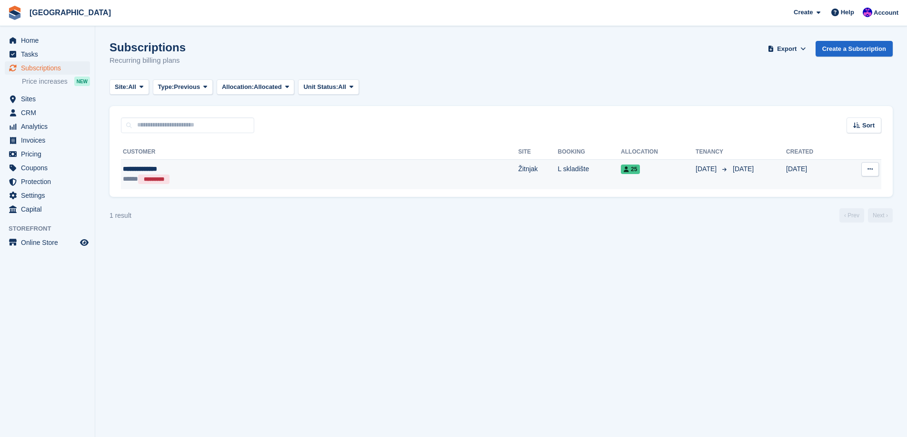
click at [518, 168] on td "Žitnjak" at bounding box center [538, 174] width 40 height 30
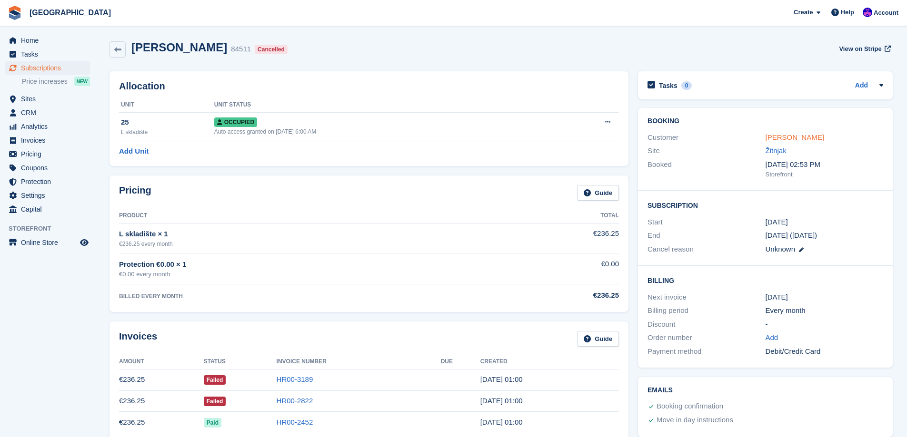
click at [804, 140] on link "[PERSON_NAME]" at bounding box center [794, 137] width 59 height 8
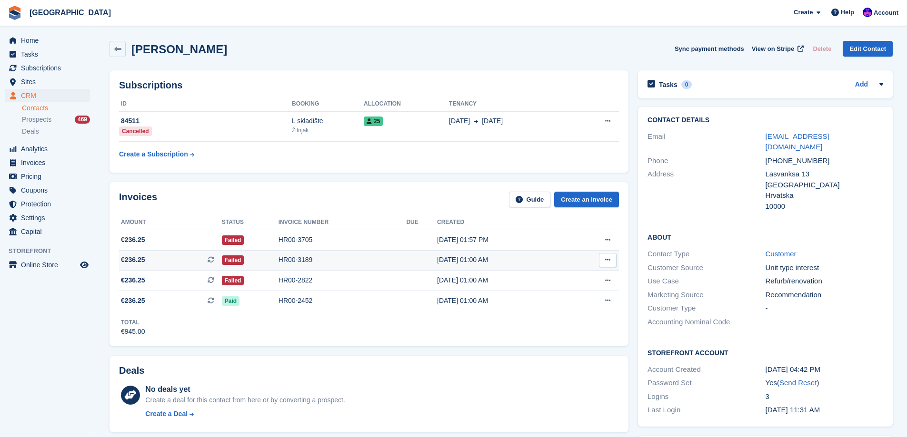
click at [311, 259] on div "HR00-3189" at bounding box center [342, 260] width 128 height 10
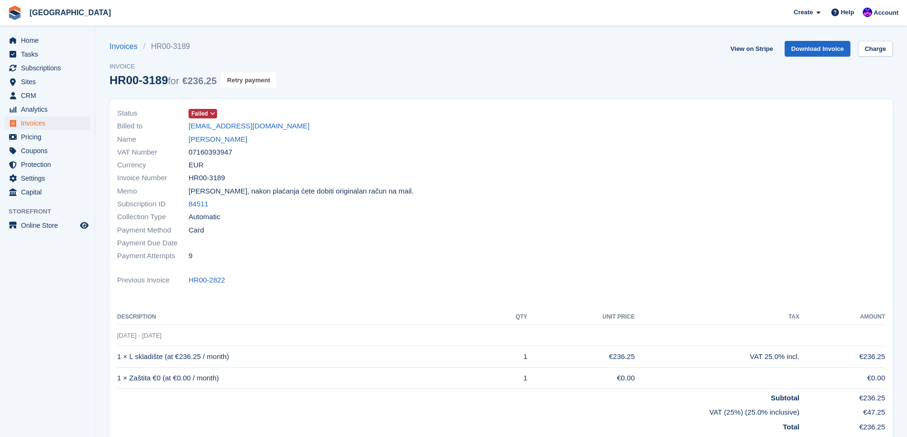
click at [273, 83] on button "Retry payment" at bounding box center [248, 80] width 56 height 16
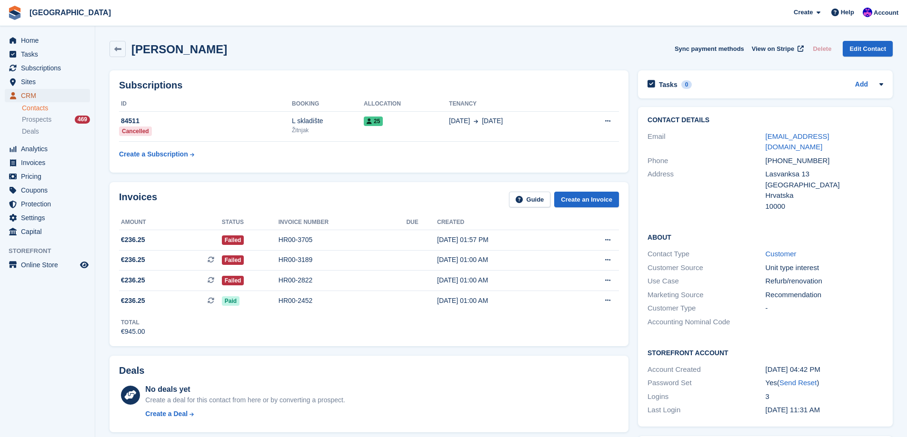
click at [49, 91] on span "CRM" at bounding box center [49, 95] width 57 height 13
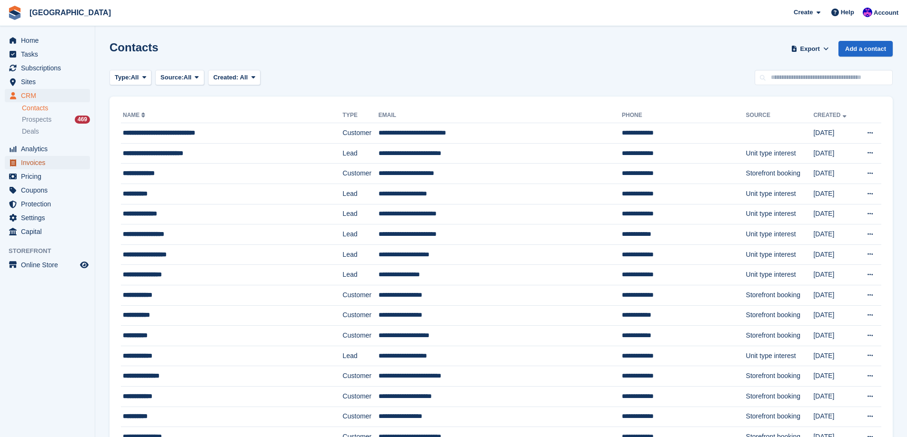
click at [49, 161] on span "Invoices" at bounding box center [49, 162] width 57 height 13
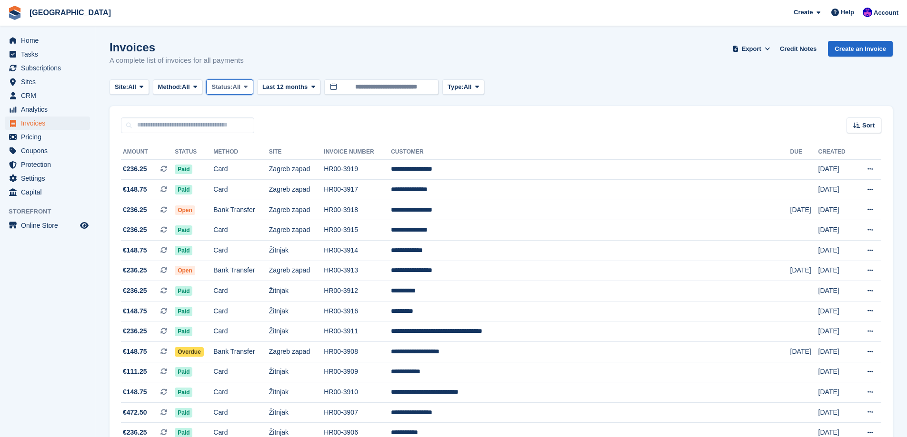
click at [249, 85] on span at bounding box center [246, 87] width 8 height 8
click at [258, 163] on link "Open" at bounding box center [251, 160] width 83 height 17
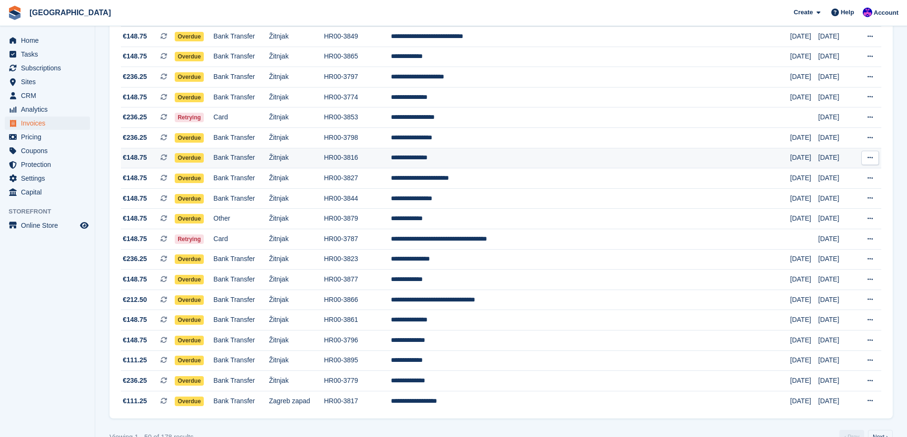
scroll to position [783, 0]
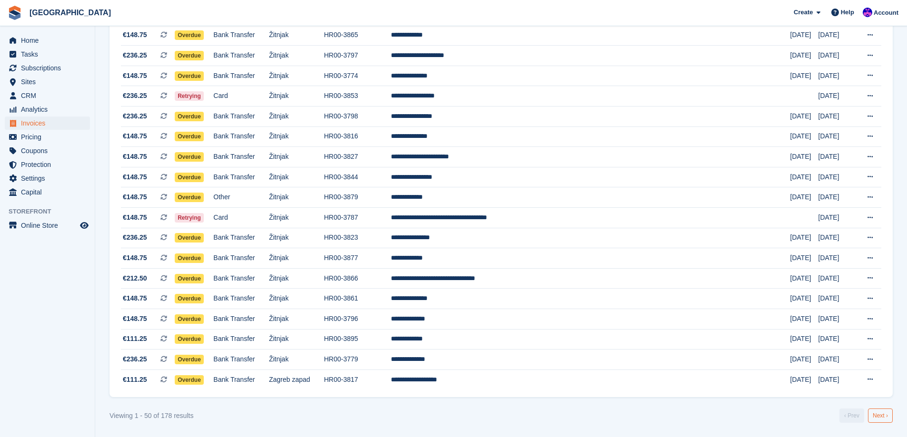
click at [886, 417] on link "Next ›" at bounding box center [880, 416] width 25 height 14
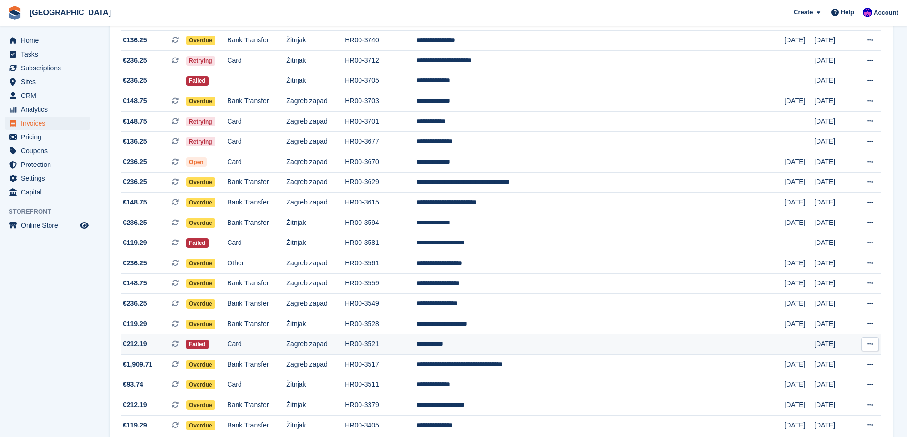
scroll to position [688, 0]
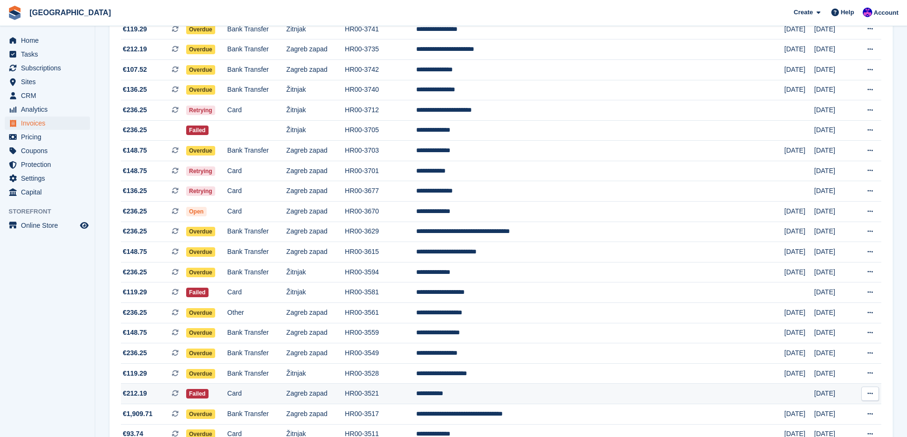
click at [516, 401] on td "**********" at bounding box center [600, 394] width 368 height 20
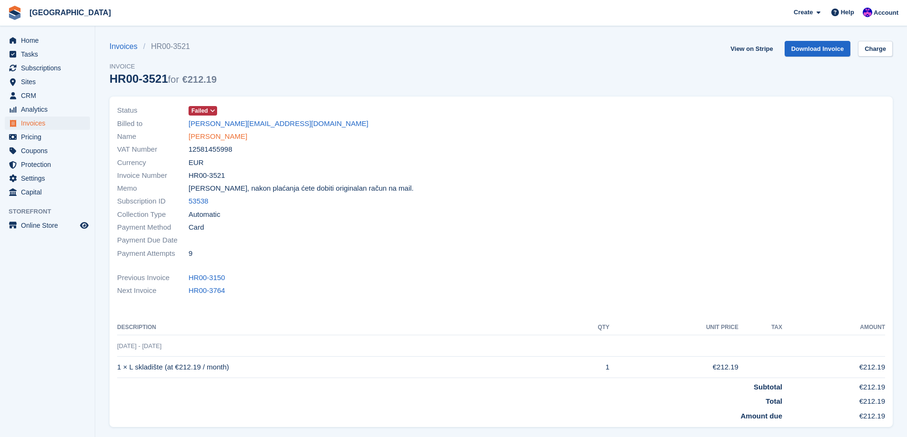
click at [217, 138] on link "[PERSON_NAME]" at bounding box center [217, 136] width 59 height 11
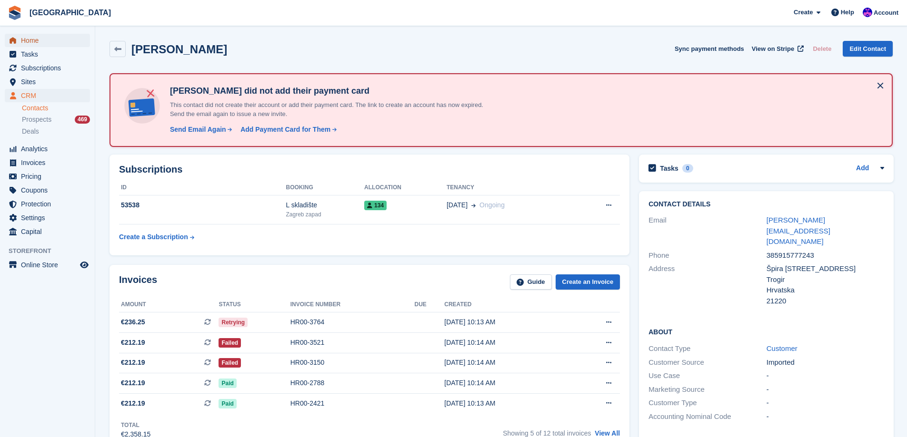
click at [44, 34] on span "Home" at bounding box center [49, 40] width 57 height 13
click at [215, 127] on div "Send Email Again" at bounding box center [198, 130] width 56 height 10
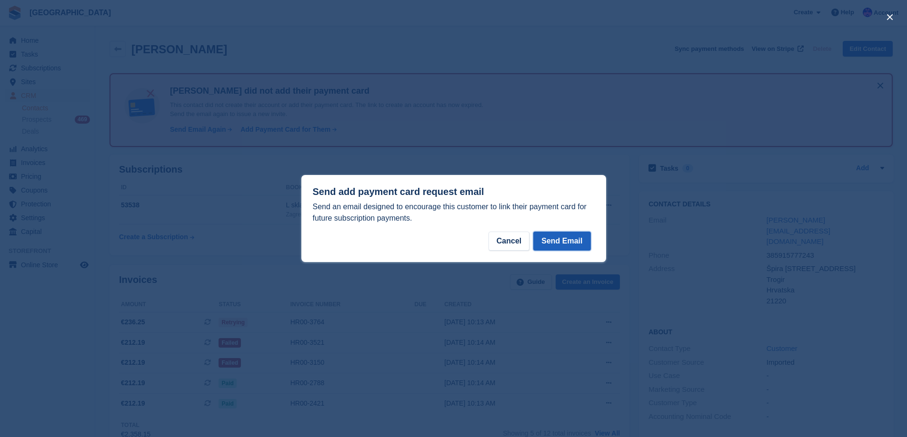
click at [564, 240] on button "Send Email" at bounding box center [561, 241] width 57 height 19
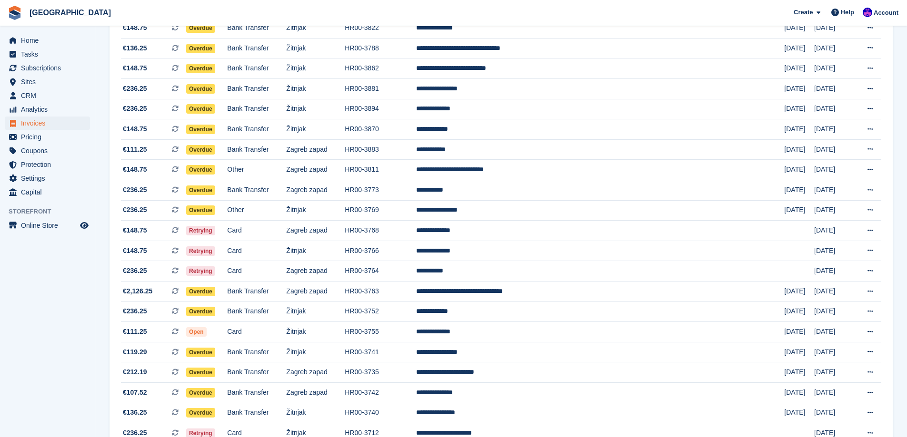
scroll to position [307, 0]
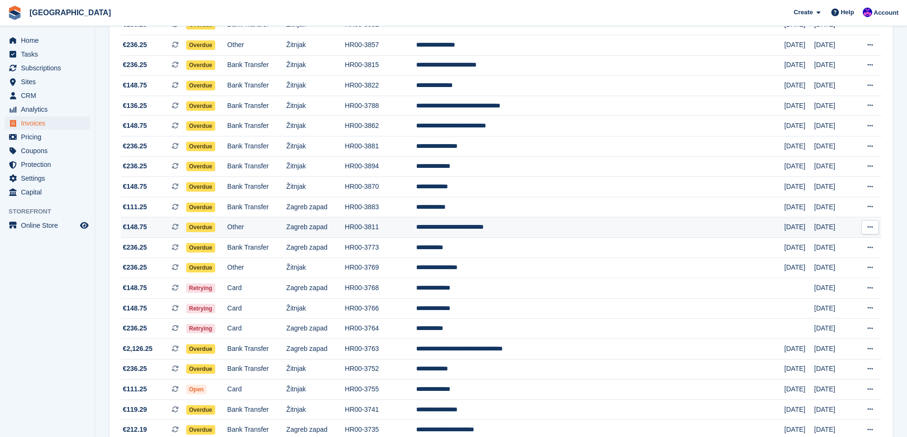
click at [286, 235] on td "Other" at bounding box center [256, 228] width 59 height 20
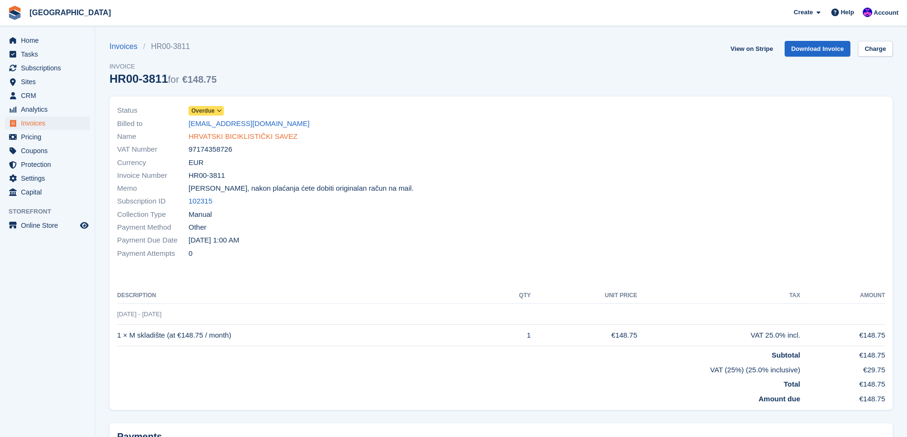
click at [256, 137] on link "HRVATSKI BICIKLISTIČKI SAVEZ" at bounding box center [242, 136] width 109 height 11
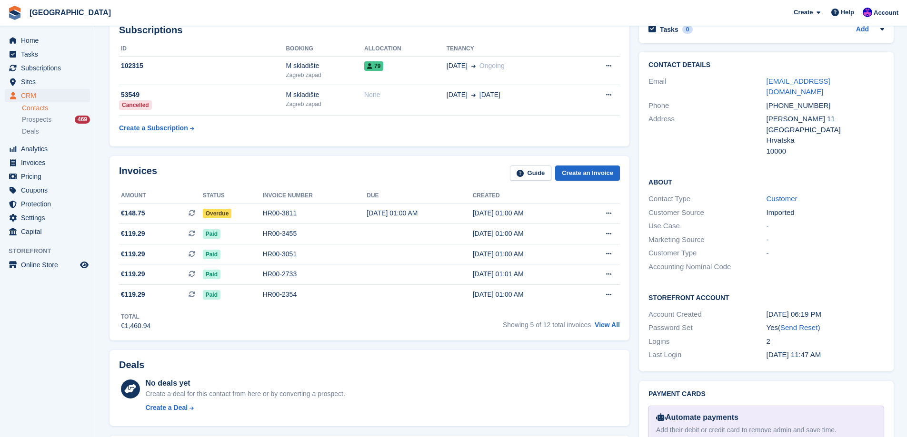
scroll to position [190, 0]
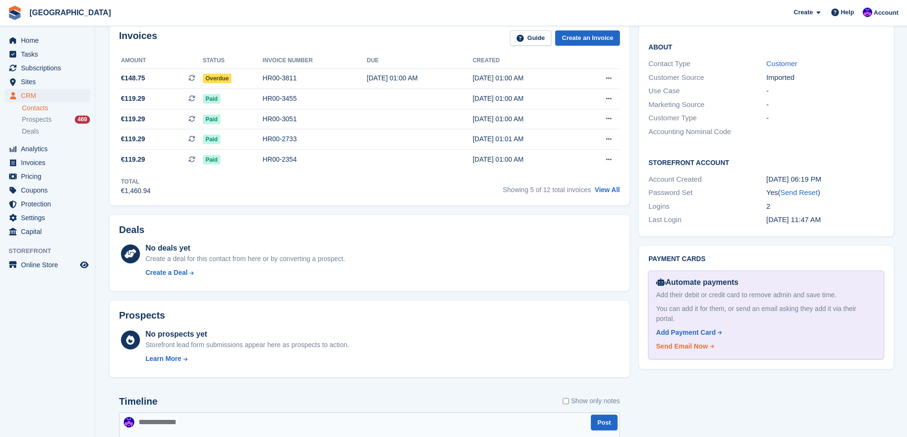
click at [700, 342] on div "Send Email Now" at bounding box center [682, 347] width 52 height 10
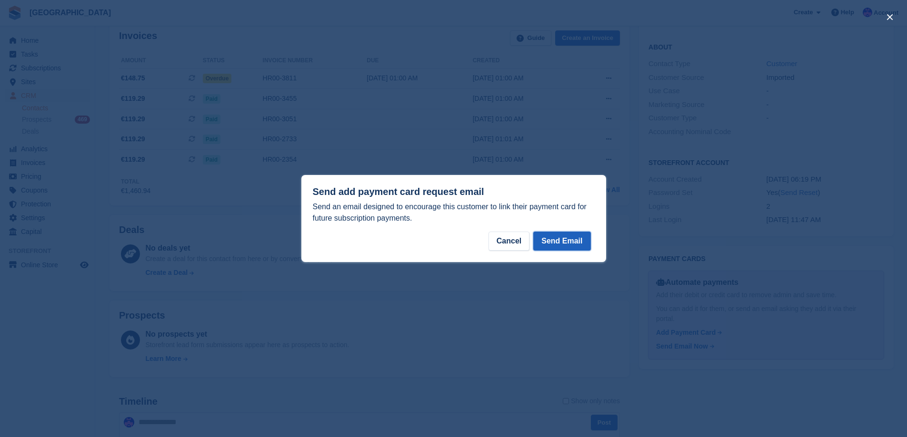
click at [579, 244] on button "Send Email" at bounding box center [561, 241] width 57 height 19
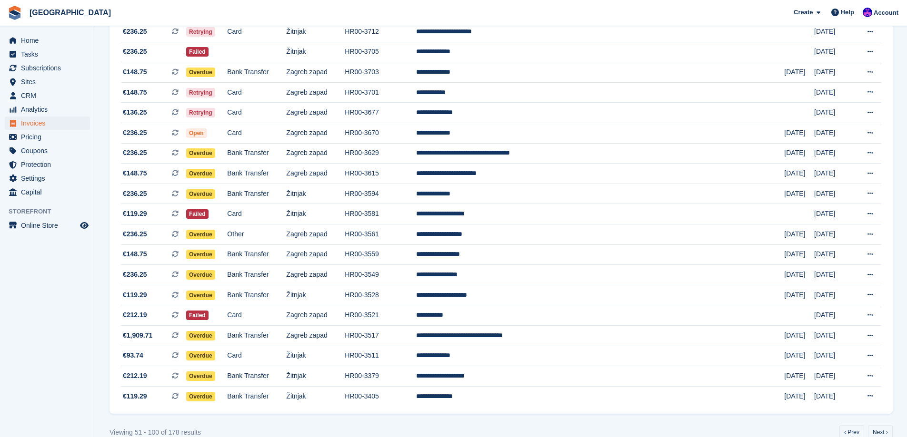
scroll to position [783, 0]
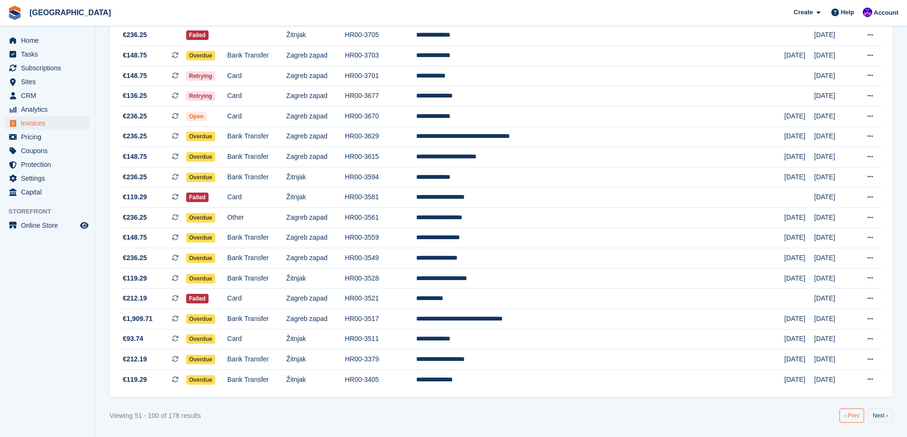
click at [859, 417] on link "‹ Prev" at bounding box center [851, 416] width 25 height 14
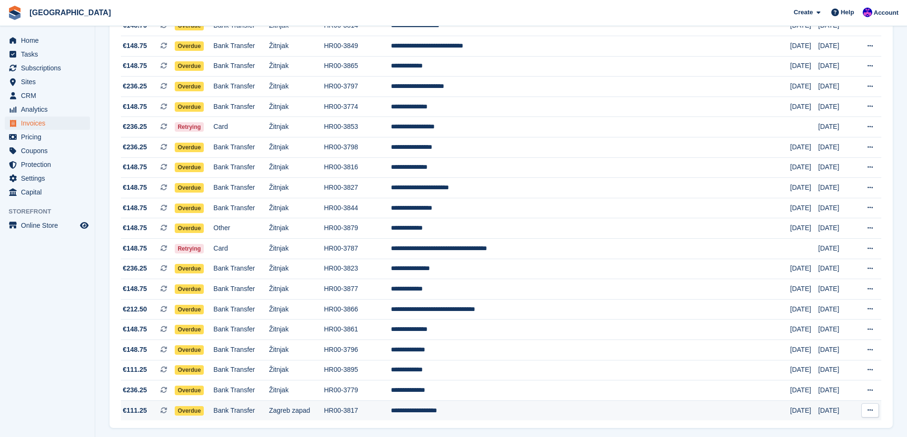
scroll to position [735, 0]
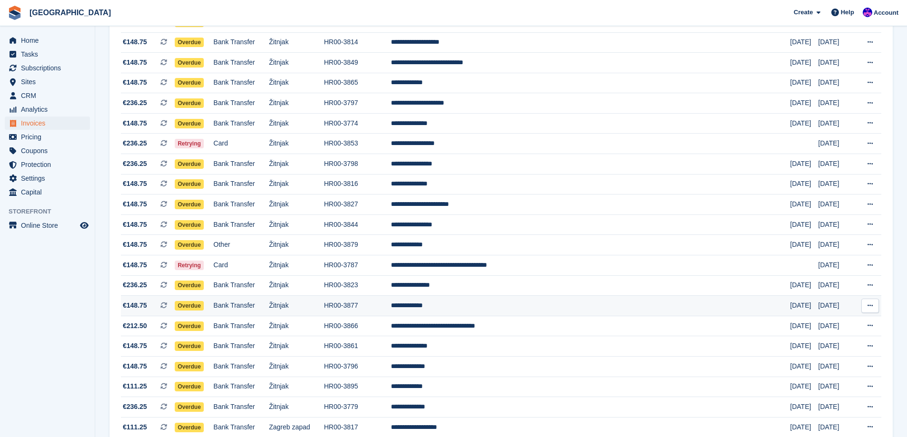
click at [564, 306] on td "**********" at bounding box center [590, 306] width 399 height 20
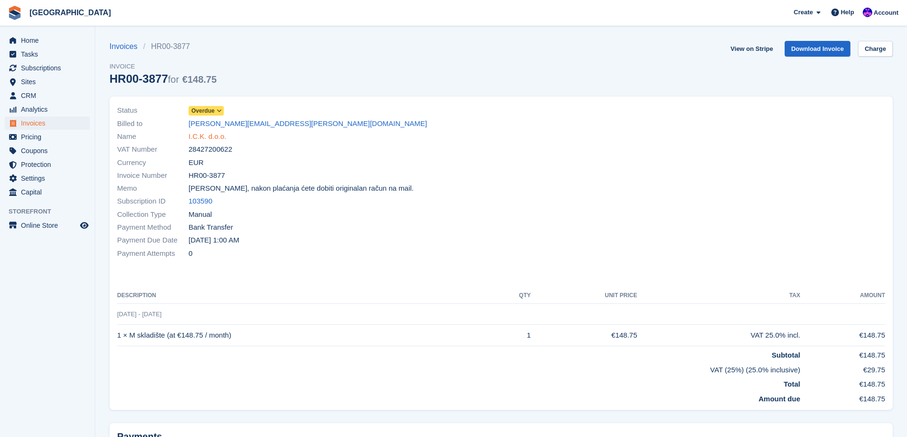
click at [214, 135] on link "I.C.K. d.o.o." at bounding box center [207, 136] width 38 height 11
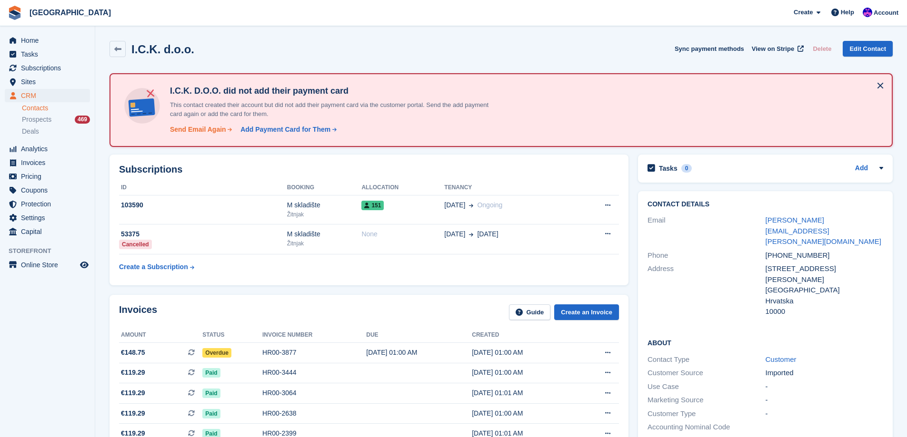
click at [208, 129] on div "Send Email Again" at bounding box center [198, 130] width 56 height 10
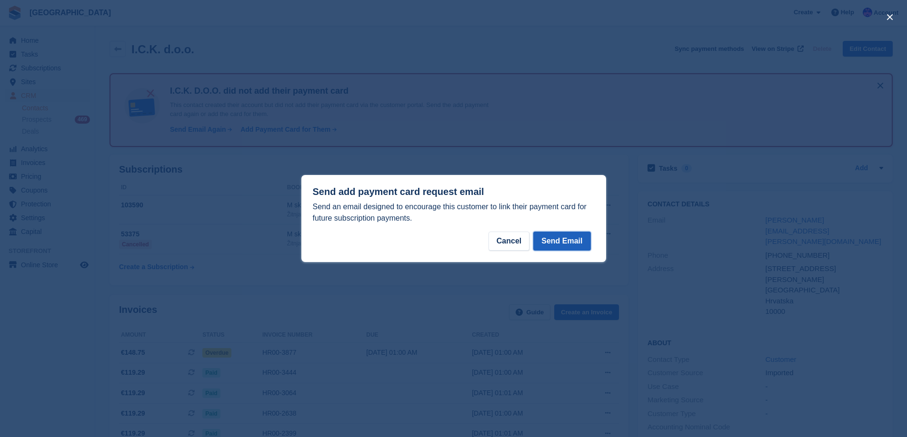
click at [564, 246] on button "Send Email" at bounding box center [561, 241] width 57 height 19
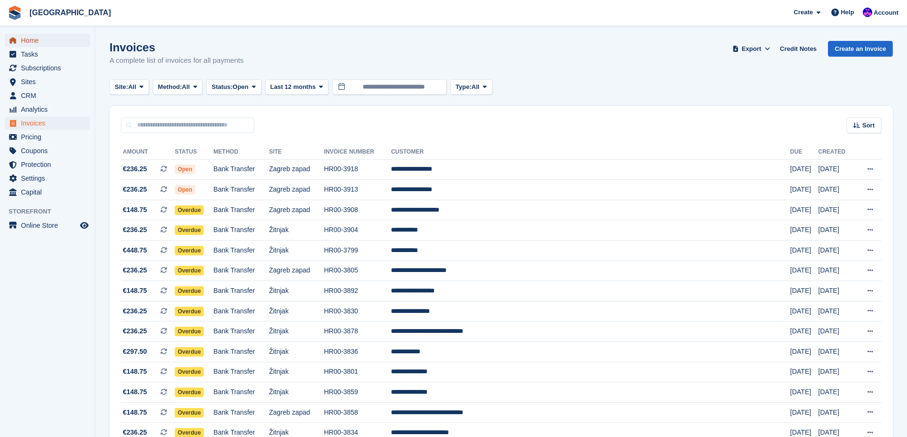
click at [66, 36] on span "Home" at bounding box center [49, 40] width 57 height 13
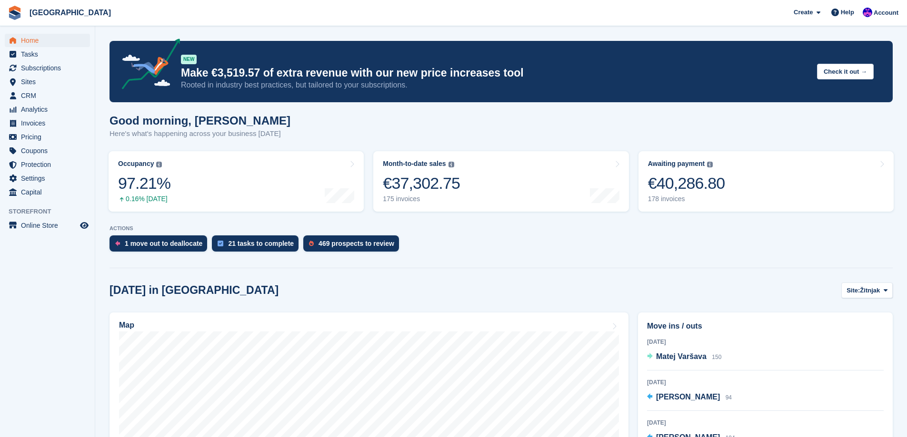
click at [689, 244] on div "1 move out to deallocate 21 tasks to complete 469 prospects to review" at bounding box center [500, 246] width 783 height 21
click at [709, 203] on div "178 invoices" at bounding box center [686, 199] width 77 height 8
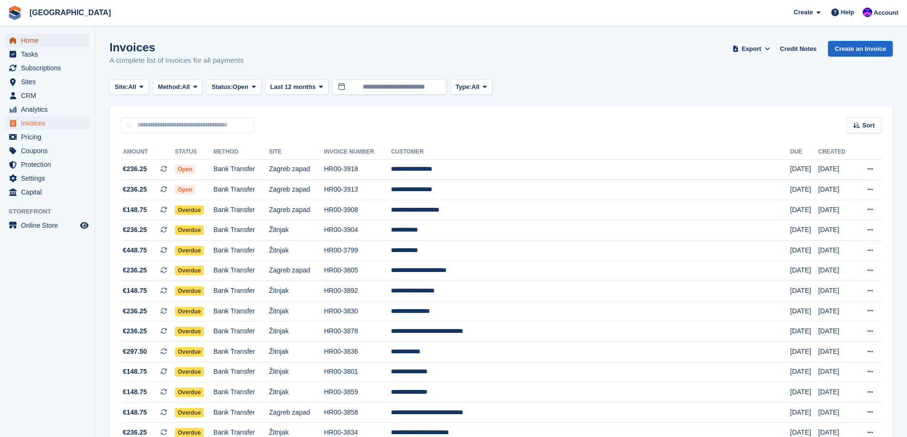
click at [64, 40] on span "Home" at bounding box center [49, 40] width 57 height 13
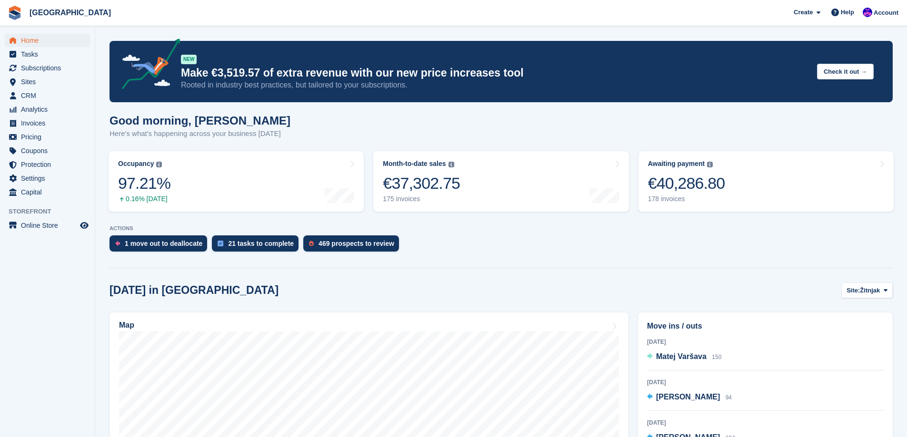
click at [577, 281] on section "NEW Make €3,519.57 of extra revenue with our new price increases tool Rooted in…" at bounding box center [501, 379] width 812 height 759
click at [38, 44] on span "Home" at bounding box center [49, 40] width 57 height 13
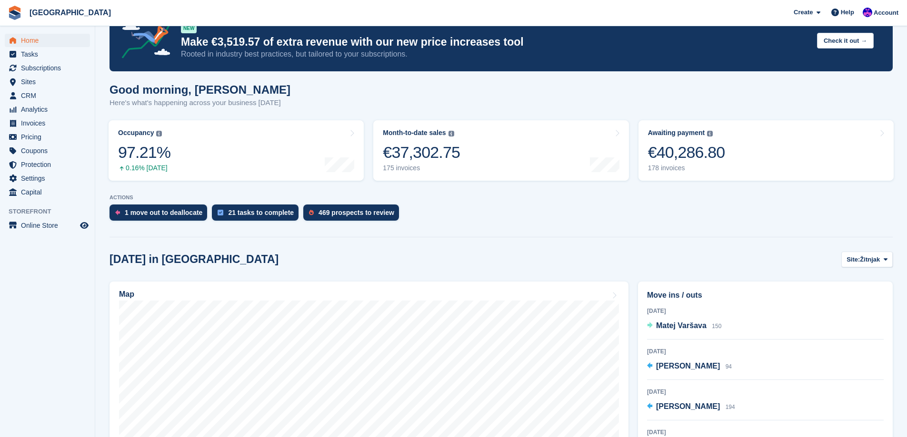
scroll to position [48, 0]
